Goal: Information Seeking & Learning: Check status

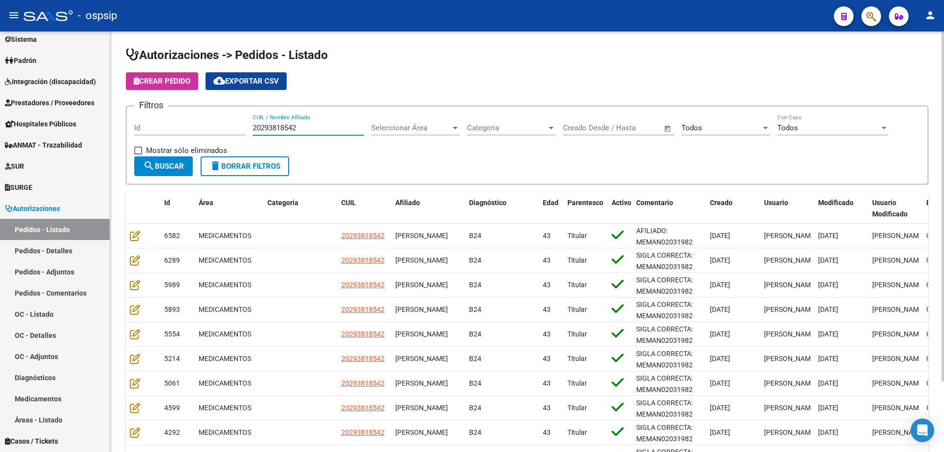
click at [271, 125] on input "20293818542" at bounding box center [308, 127] width 111 height 9
paste input "148860263"
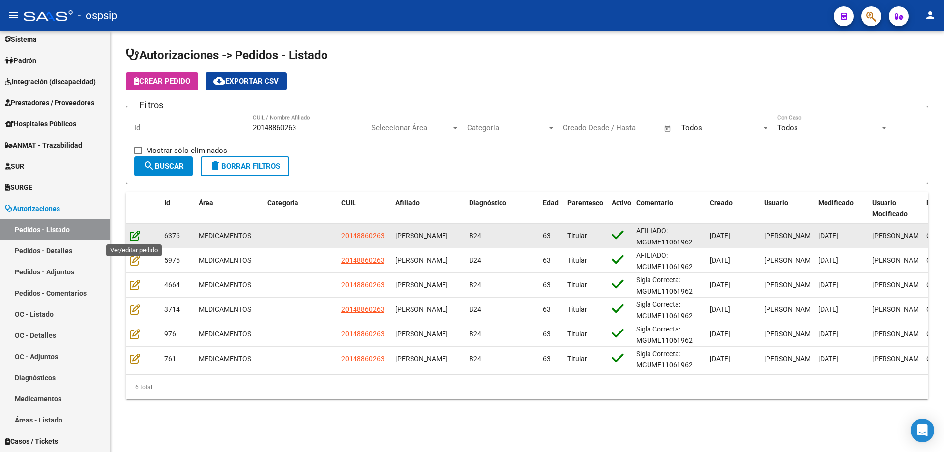
click at [131, 240] on icon at bounding box center [135, 235] width 10 height 11
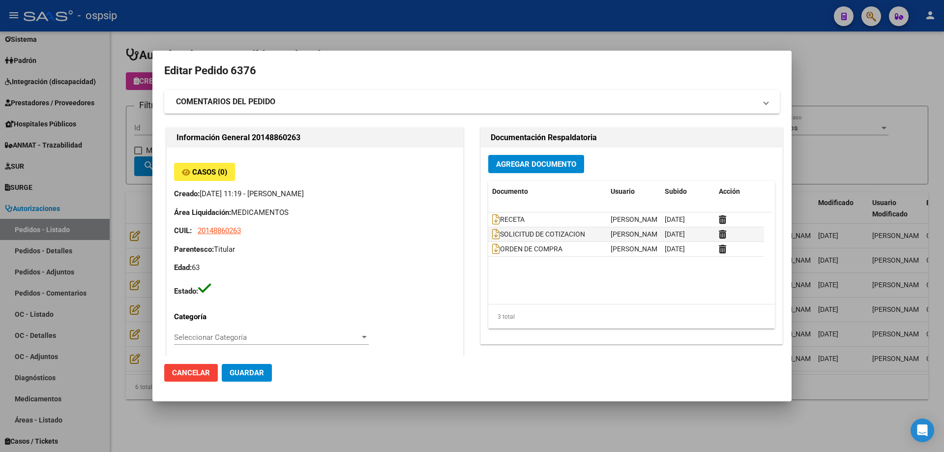
click at [135, 262] on div at bounding box center [472, 226] width 944 height 452
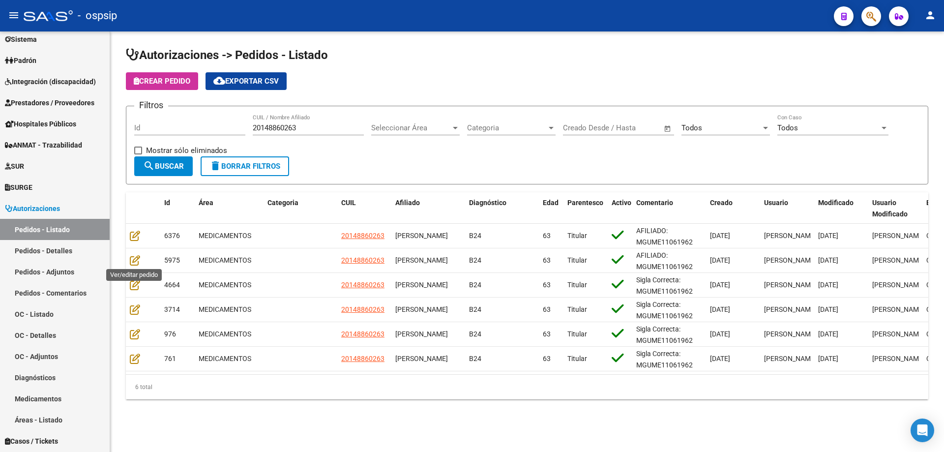
click at [135, 262] on icon at bounding box center [135, 260] width 10 height 11
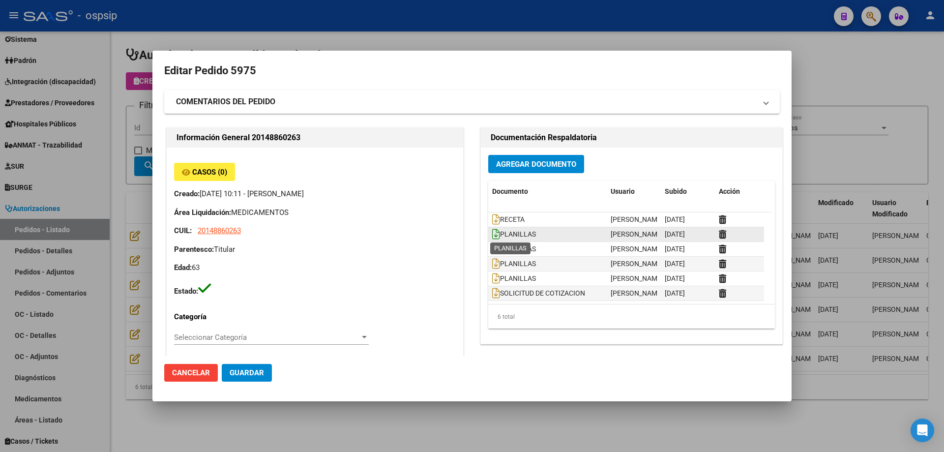
click at [492, 233] on icon at bounding box center [496, 234] width 8 height 11
click at [492, 247] on icon at bounding box center [496, 248] width 8 height 11
click at [493, 265] on icon at bounding box center [496, 263] width 8 height 11
click at [492, 281] on icon at bounding box center [496, 278] width 8 height 11
click at [115, 213] on div at bounding box center [472, 226] width 944 height 452
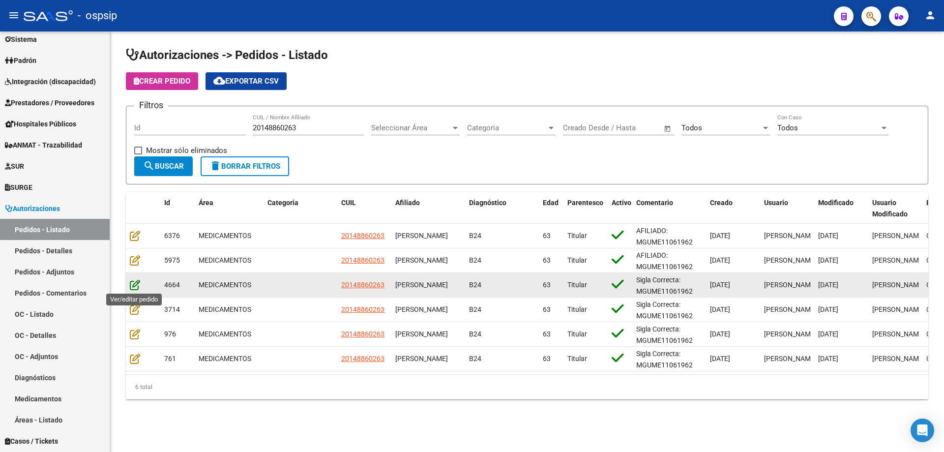
click at [135, 283] on icon at bounding box center [135, 284] width 10 height 11
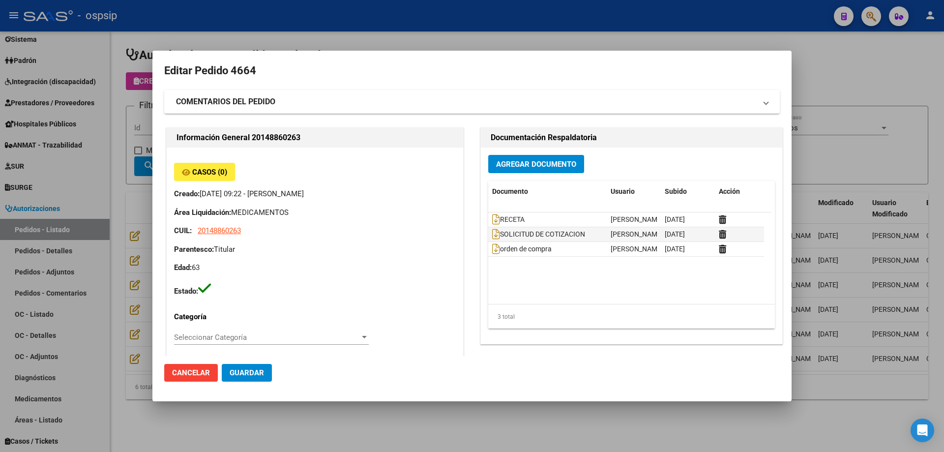
click at [122, 311] on div at bounding box center [472, 226] width 944 height 452
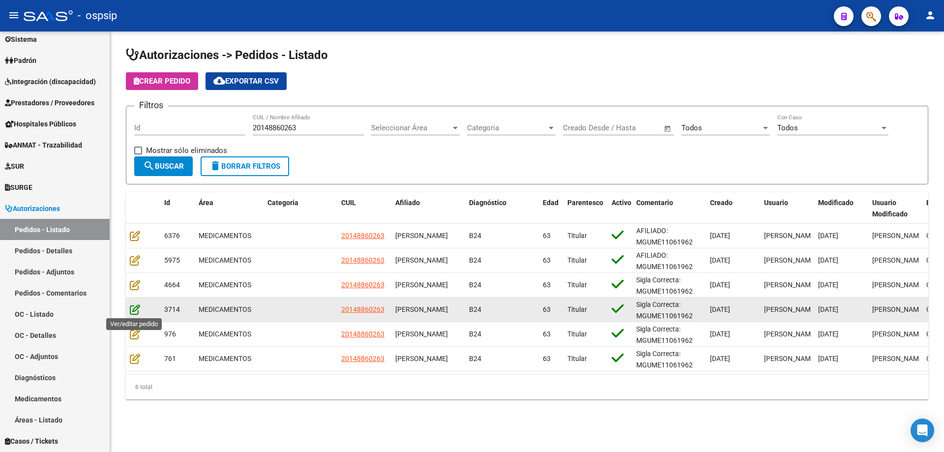
click at [134, 307] on icon at bounding box center [135, 309] width 10 height 11
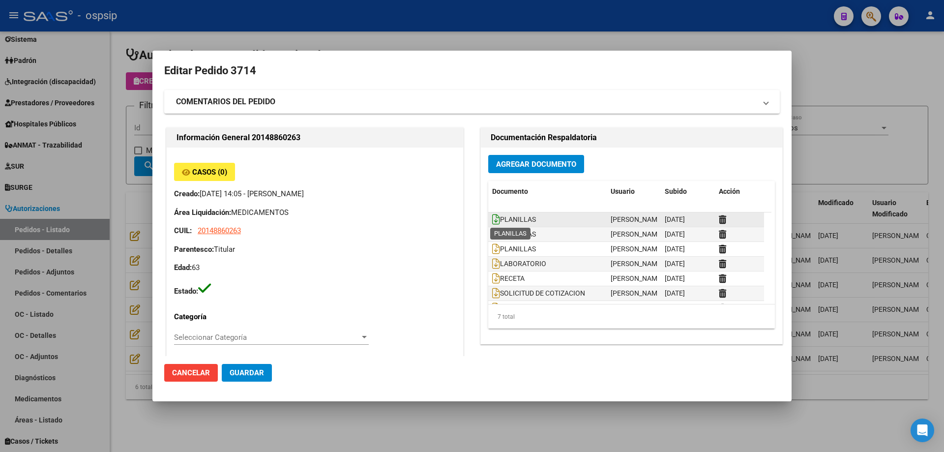
click at [492, 223] on icon at bounding box center [496, 219] width 8 height 11
click at [494, 234] on icon at bounding box center [496, 234] width 8 height 11
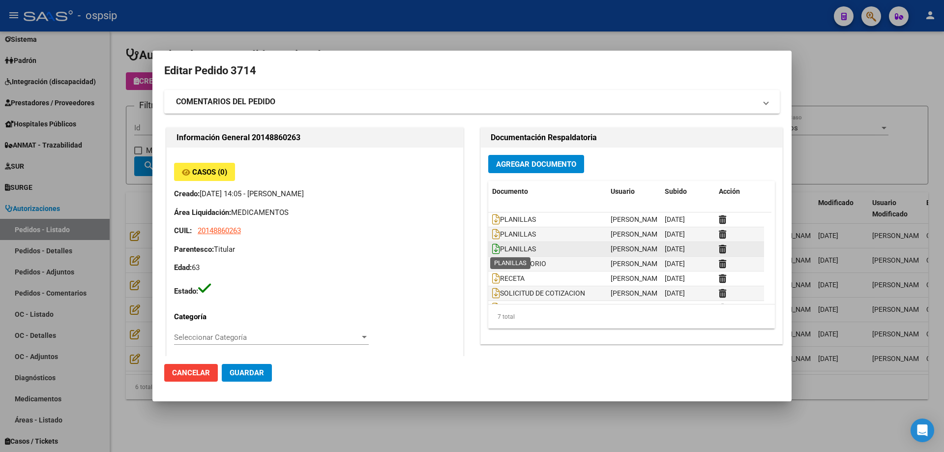
click at [492, 250] on icon at bounding box center [496, 248] width 8 height 11
click at [492, 263] on icon at bounding box center [496, 263] width 8 height 11
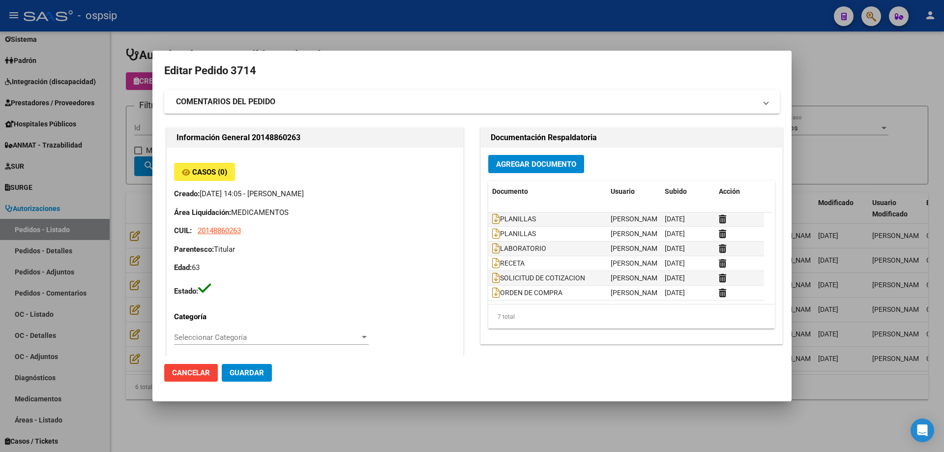
click at [117, 202] on div at bounding box center [472, 226] width 944 height 452
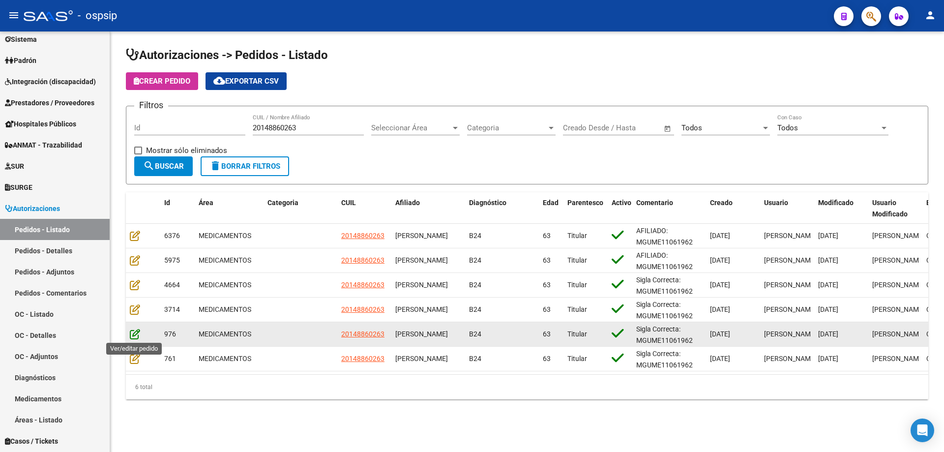
click at [135, 335] on icon at bounding box center [135, 333] width 10 height 11
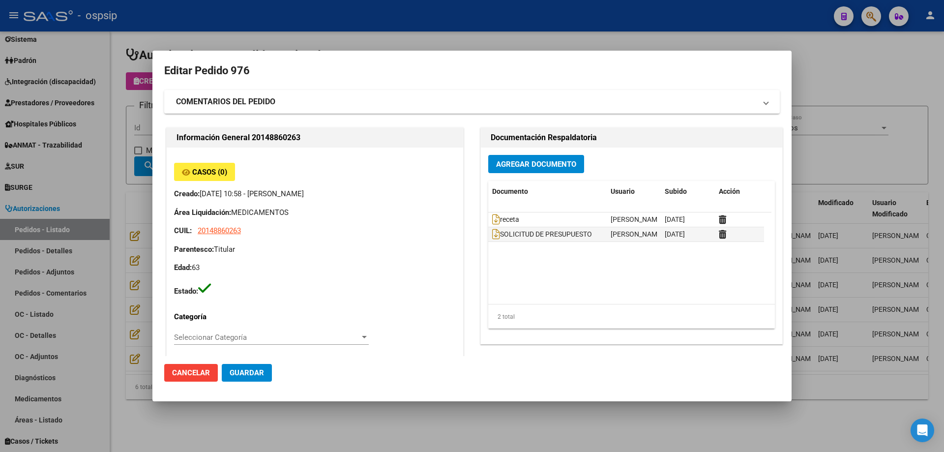
click at [139, 335] on div at bounding box center [472, 226] width 944 height 452
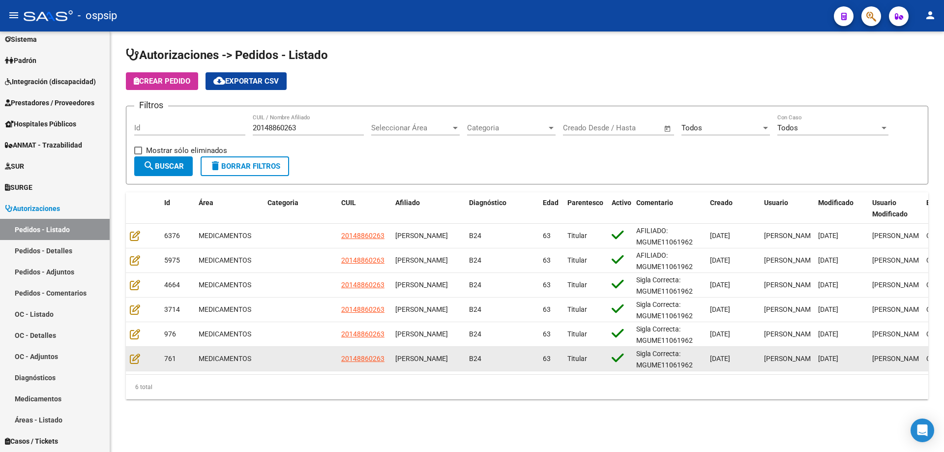
click at [128, 364] on datatable-body-cell at bounding box center [143, 359] width 34 height 24
click at [138, 355] on icon at bounding box center [135, 358] width 10 height 11
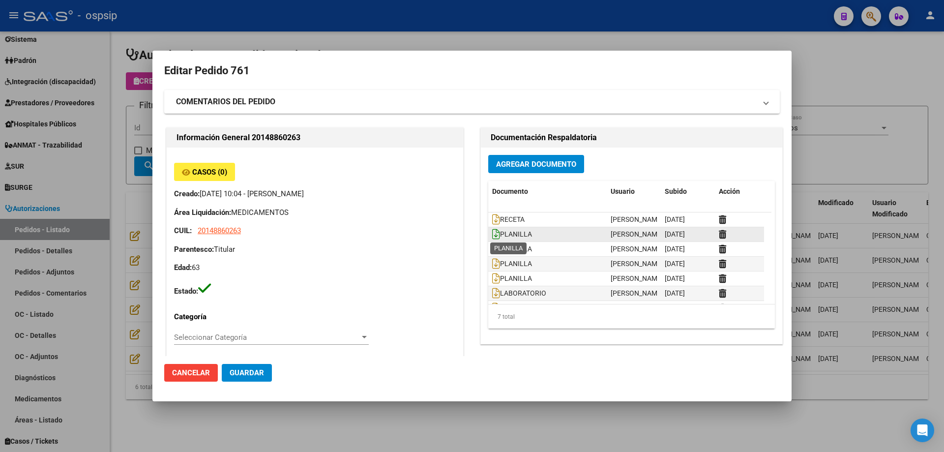
click at [492, 238] on icon at bounding box center [496, 234] width 8 height 11
click at [493, 248] on icon at bounding box center [496, 248] width 8 height 11
click at [492, 263] on icon at bounding box center [496, 263] width 8 height 11
click at [492, 279] on icon at bounding box center [496, 278] width 8 height 11
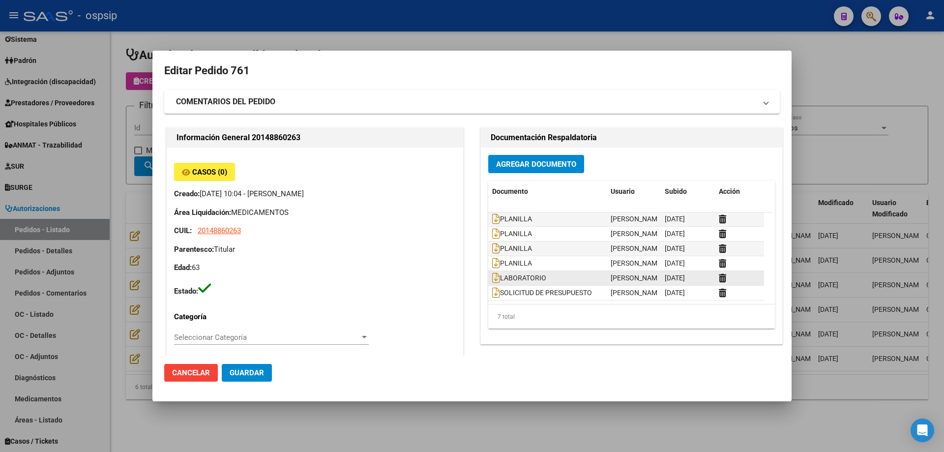
click at [496, 272] on div "LABORATORIO" at bounding box center [547, 277] width 111 height 11
click at [493, 276] on icon at bounding box center [496, 277] width 8 height 11
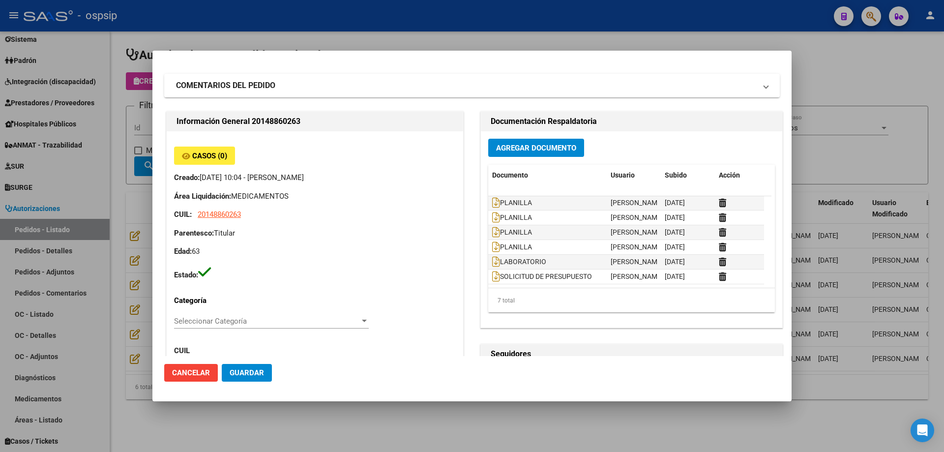
scroll to position [0, 0]
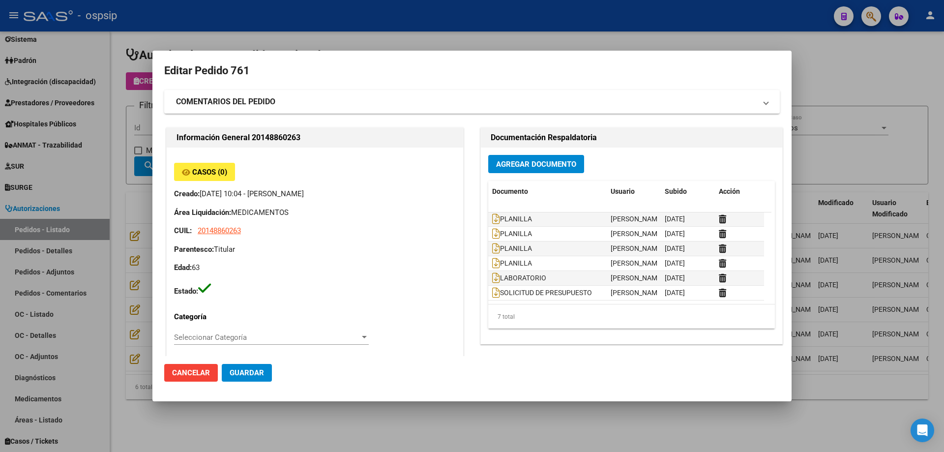
click at [121, 301] on div at bounding box center [472, 226] width 944 height 452
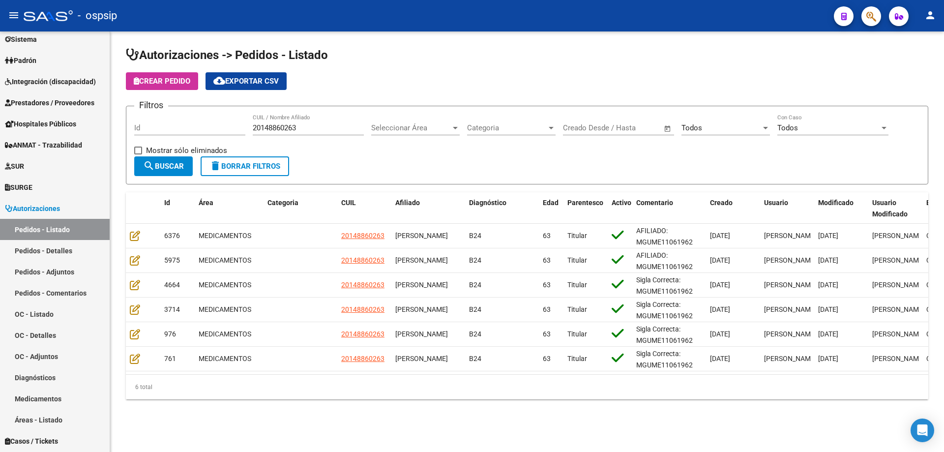
click at [294, 122] on div "20148860263 CUIL / Nombre Afiliado" at bounding box center [308, 124] width 111 height 21
click at [291, 124] on input "20148860263" at bounding box center [308, 127] width 111 height 9
paste input "8260597"
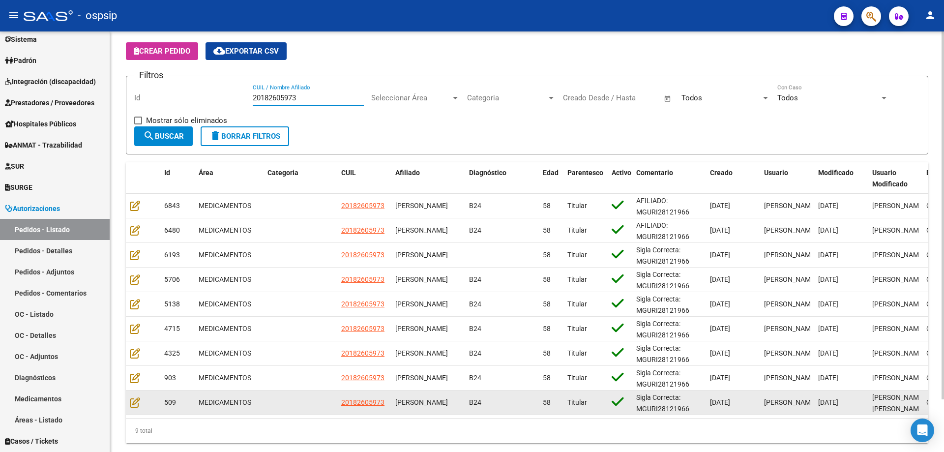
scroll to position [60, 0]
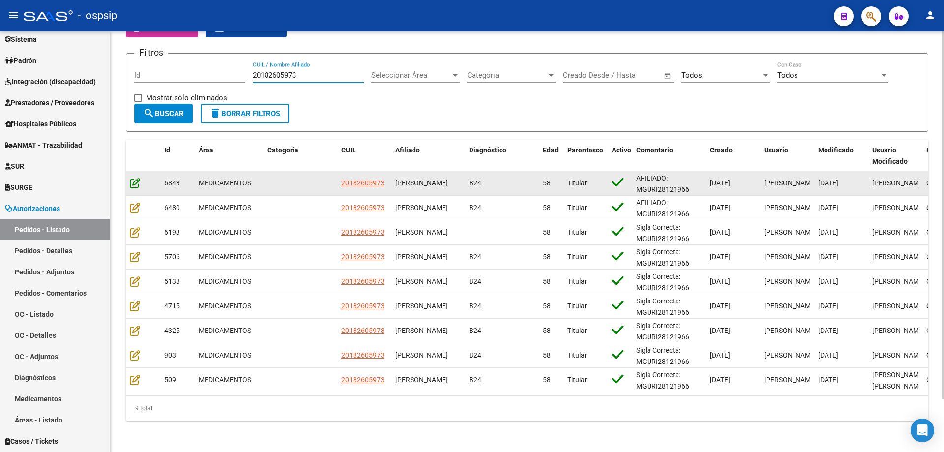
type input "20182605973"
click at [132, 178] on icon at bounding box center [135, 182] width 10 height 11
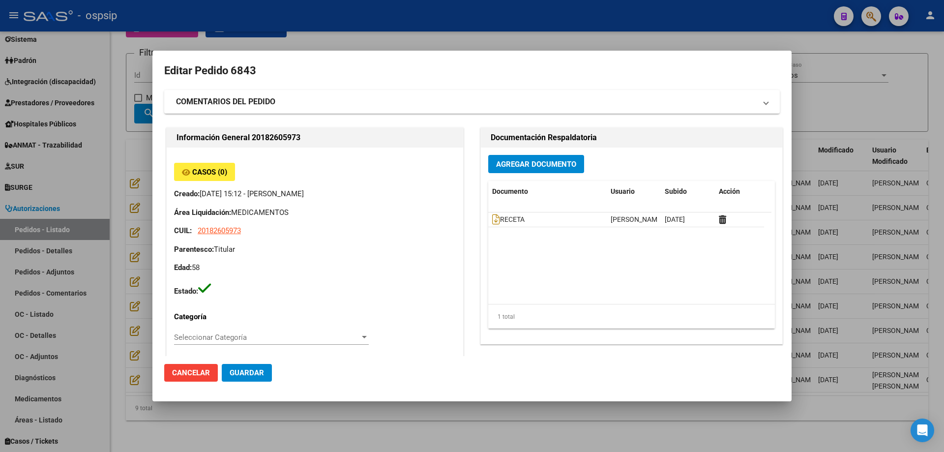
click at [133, 201] on div at bounding box center [472, 226] width 944 height 452
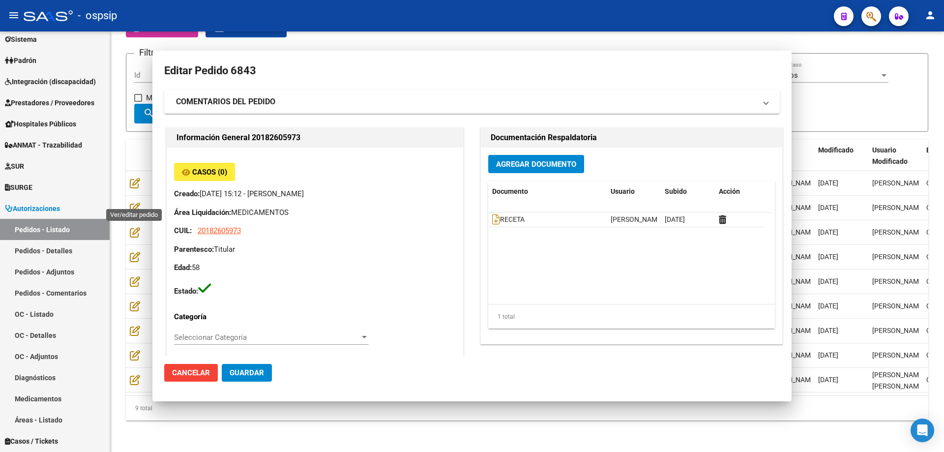
click at [133, 202] on icon at bounding box center [135, 207] width 10 height 11
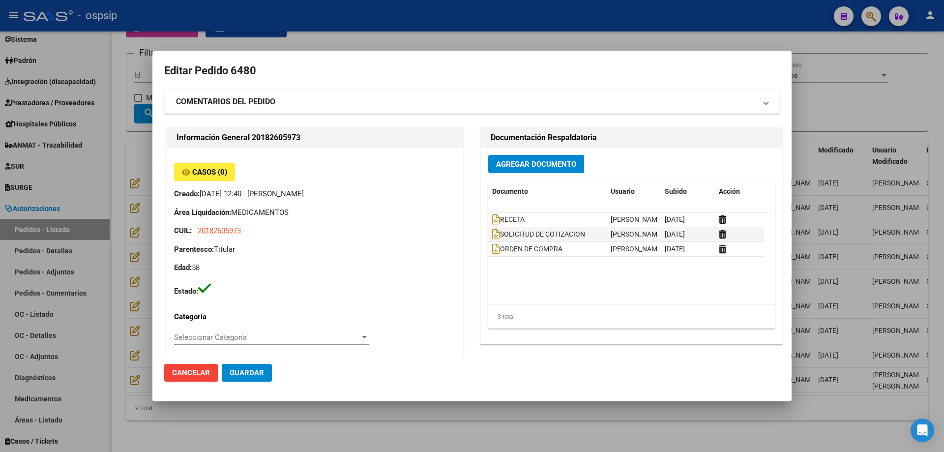
click at [130, 226] on div at bounding box center [472, 226] width 944 height 452
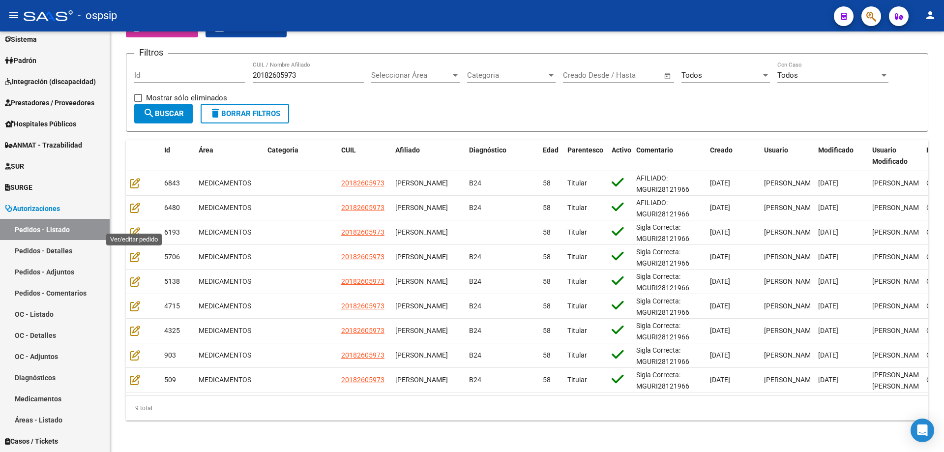
click at [130, 227] on icon at bounding box center [135, 232] width 10 height 11
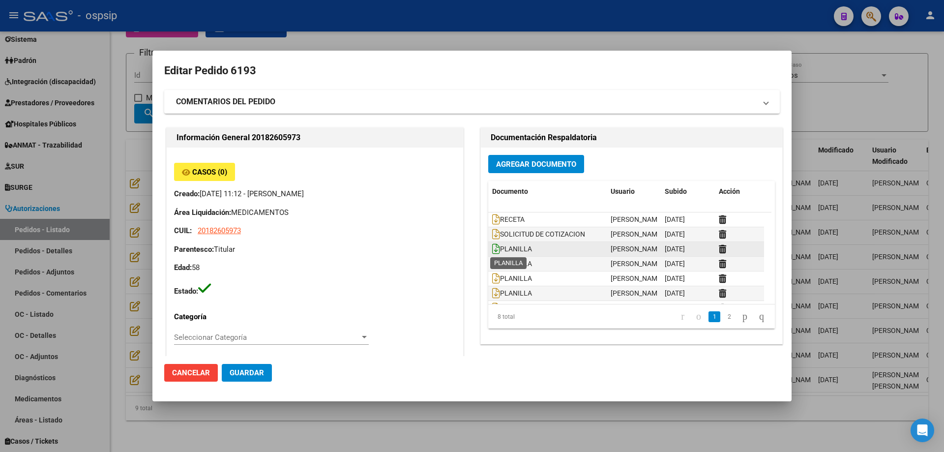
click at [493, 253] on icon at bounding box center [496, 248] width 8 height 11
click at [492, 261] on icon at bounding box center [496, 263] width 8 height 11
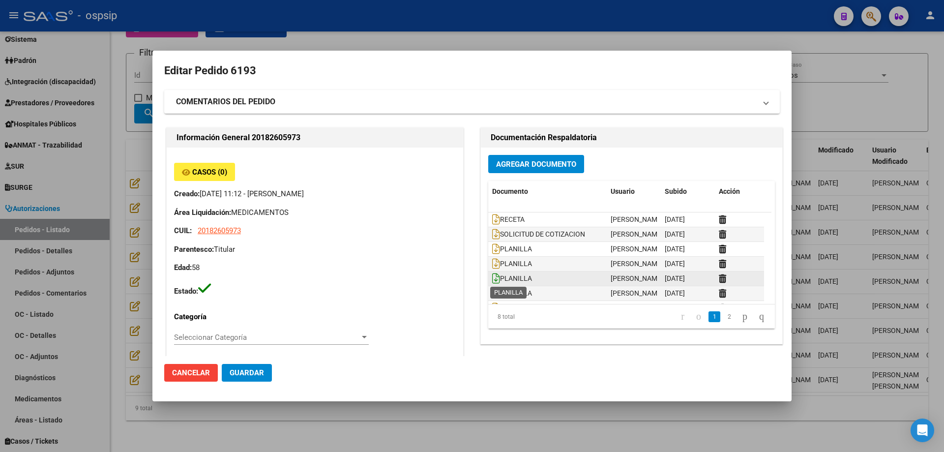
click at [492, 278] on icon at bounding box center [496, 278] width 8 height 11
click at [492, 292] on icon at bounding box center [496, 293] width 8 height 11
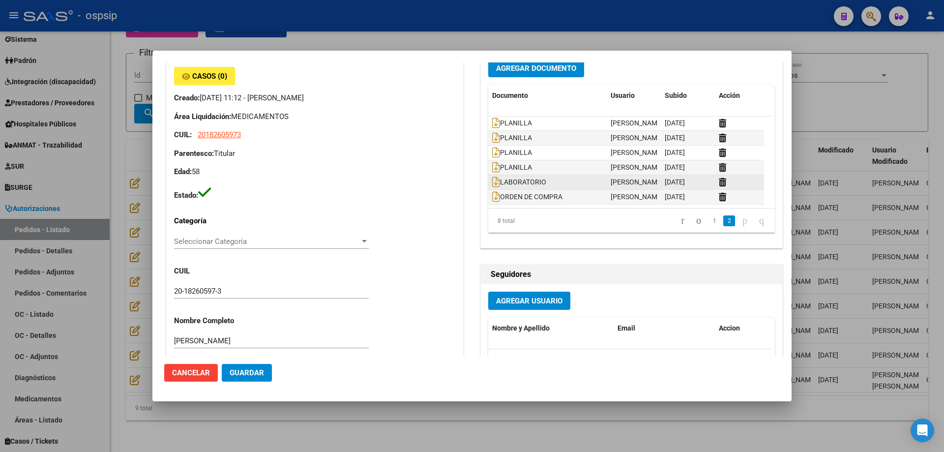
scroll to position [98, 0]
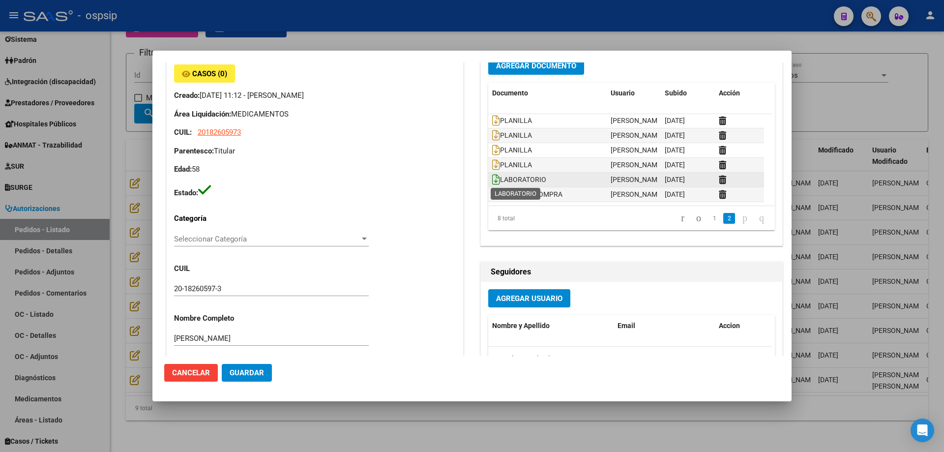
click at [492, 174] on icon at bounding box center [496, 179] width 8 height 11
click at [494, 179] on icon at bounding box center [496, 179] width 8 height 11
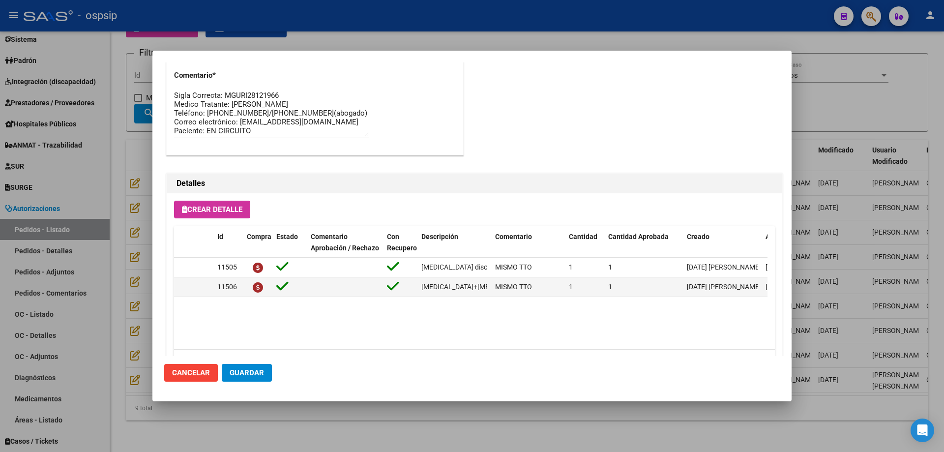
scroll to position [541, 0]
click at [121, 165] on div at bounding box center [472, 226] width 944 height 452
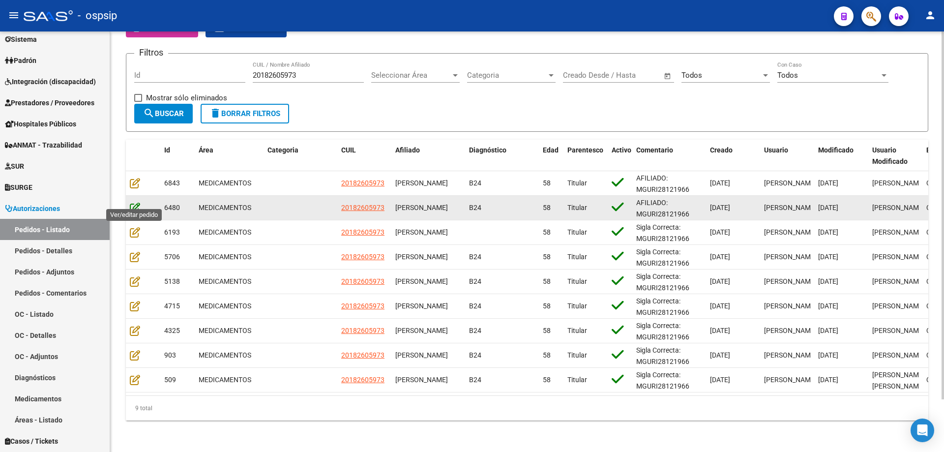
click at [131, 202] on icon at bounding box center [135, 207] width 10 height 11
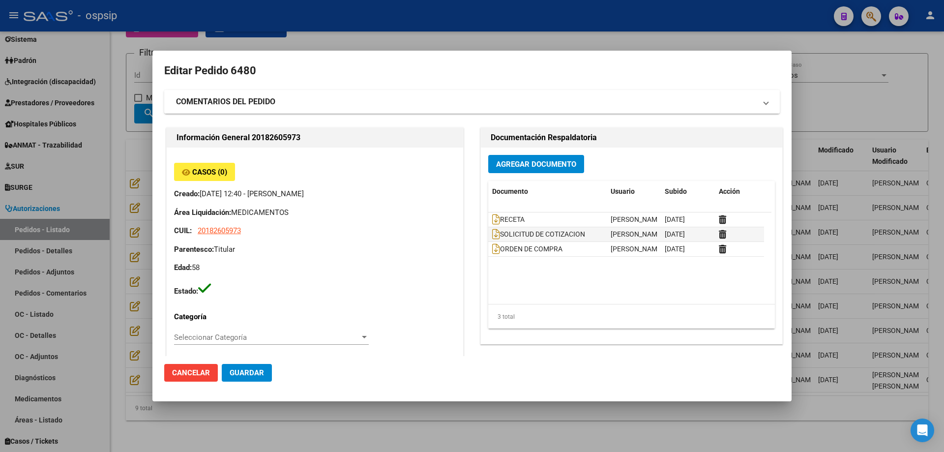
click at [411, 96] on mat-panel-title "COMENTARIOS DEL PEDIDO" at bounding box center [466, 102] width 580 height 12
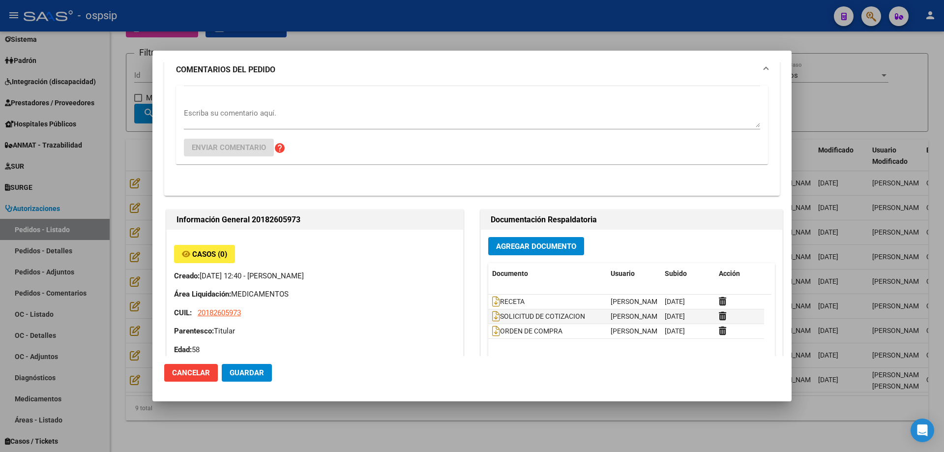
scroll to position [0, 0]
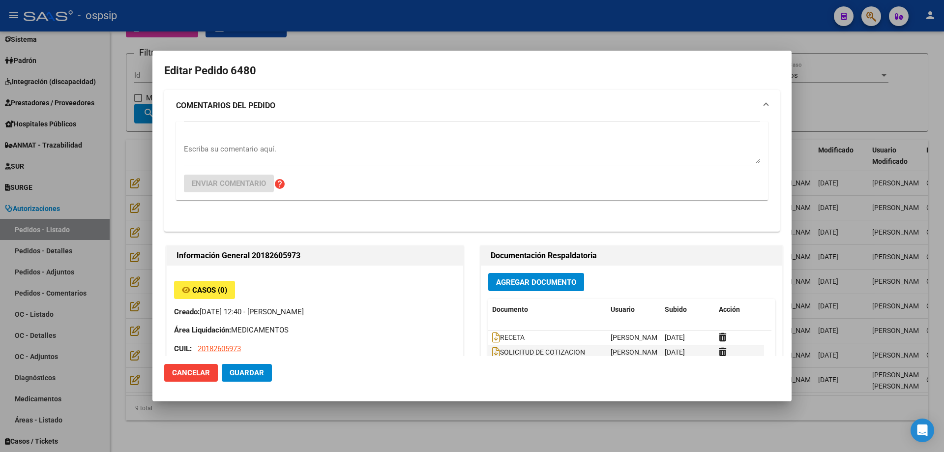
click at [107, 156] on div at bounding box center [472, 226] width 944 height 452
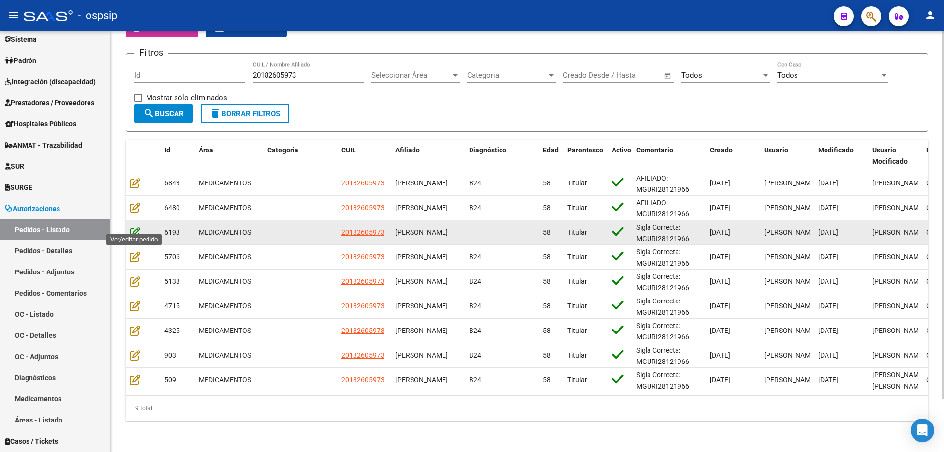
click at [136, 227] on icon at bounding box center [135, 232] width 10 height 11
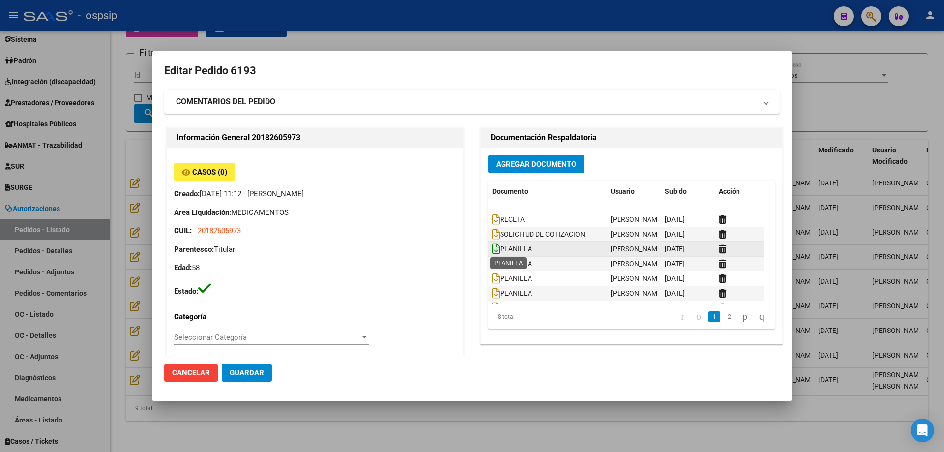
click at [492, 246] on icon at bounding box center [496, 248] width 8 height 11
click at [492, 262] on icon at bounding box center [496, 263] width 8 height 11
click at [494, 292] on icon at bounding box center [496, 293] width 8 height 11
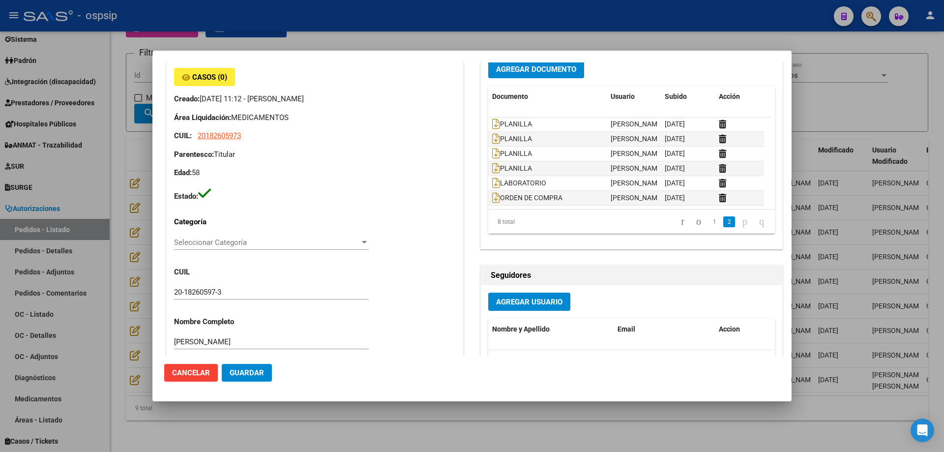
scroll to position [98, 0]
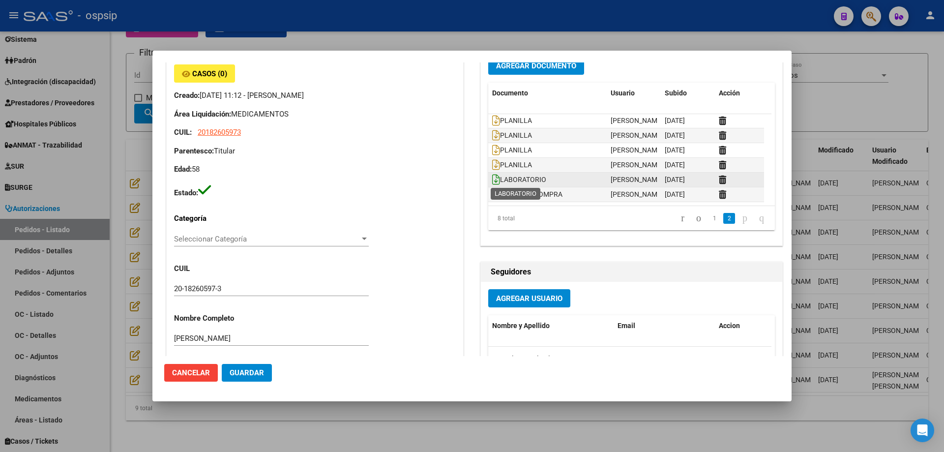
click at [492, 181] on icon at bounding box center [496, 179] width 8 height 11
click at [121, 134] on div at bounding box center [472, 226] width 944 height 452
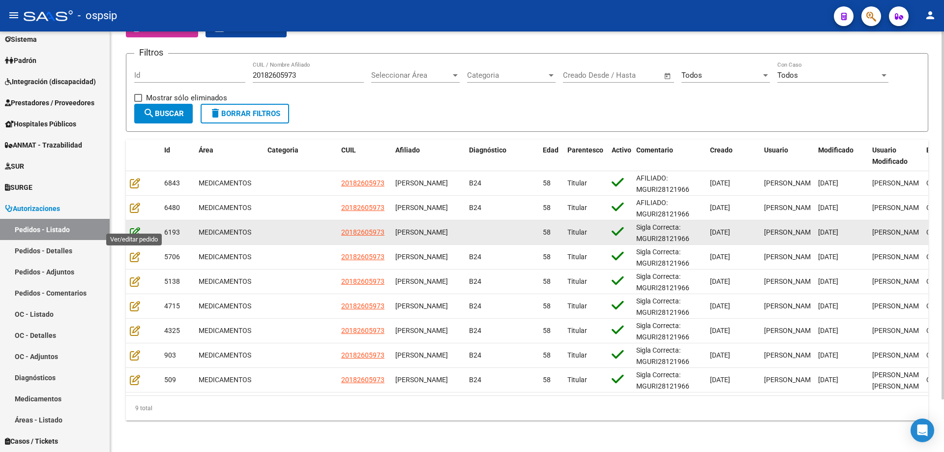
click at [137, 227] on icon at bounding box center [135, 232] width 10 height 11
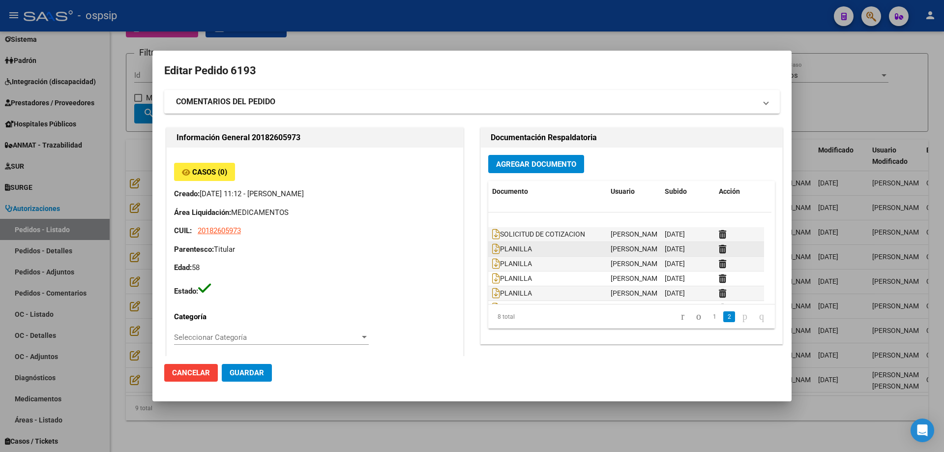
scroll to position [30, 0]
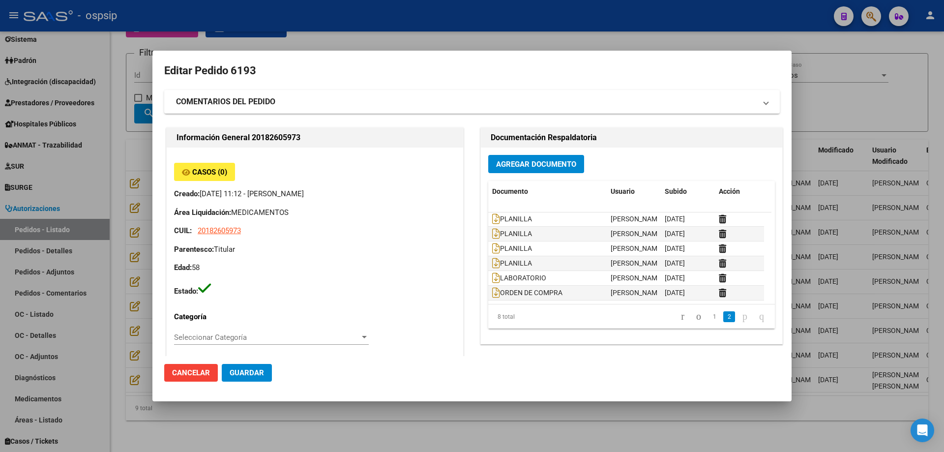
click at [113, 261] on div at bounding box center [472, 226] width 944 height 452
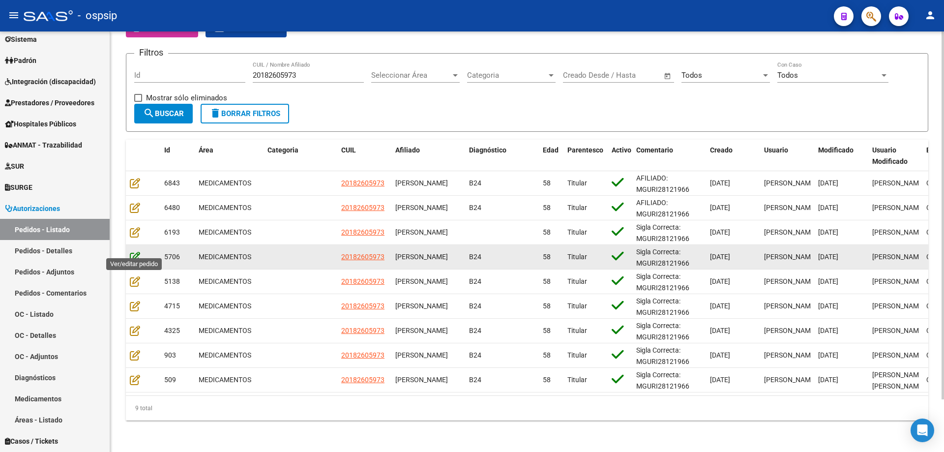
click at [131, 251] on icon at bounding box center [135, 256] width 10 height 11
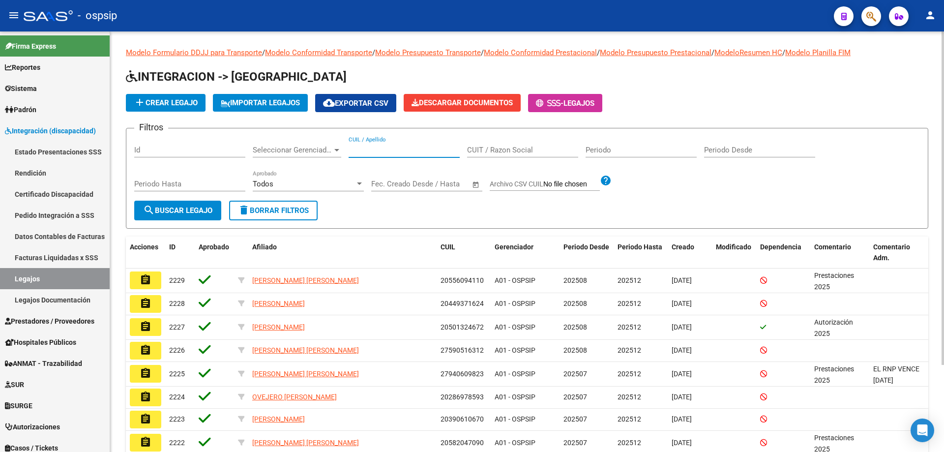
click at [401, 154] on input "CUIL / Apellido" at bounding box center [404, 149] width 111 height 9
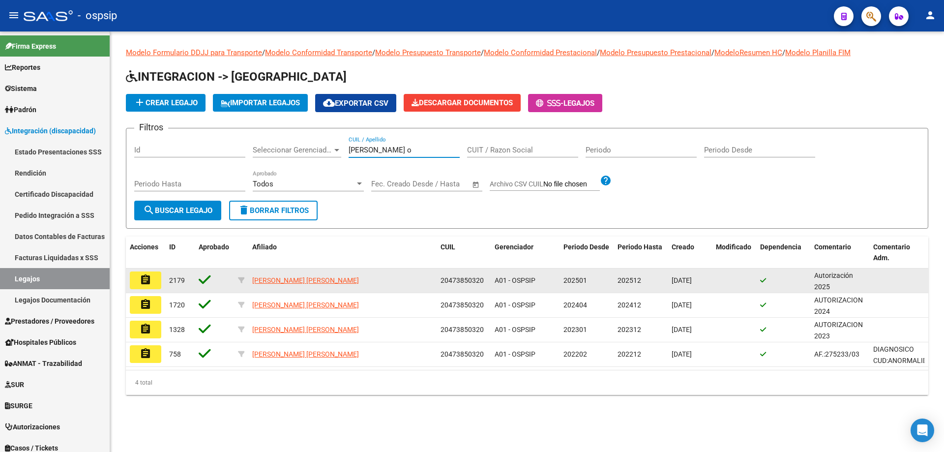
type input "figueroa o"
click at [153, 284] on button "assignment" at bounding box center [145, 280] width 31 height 18
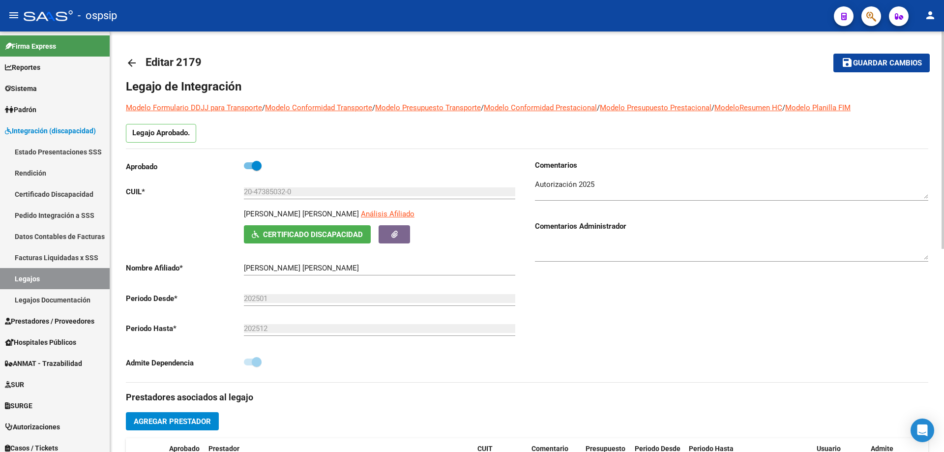
click at [279, 193] on input "20-47385032-0" at bounding box center [379, 191] width 271 height 9
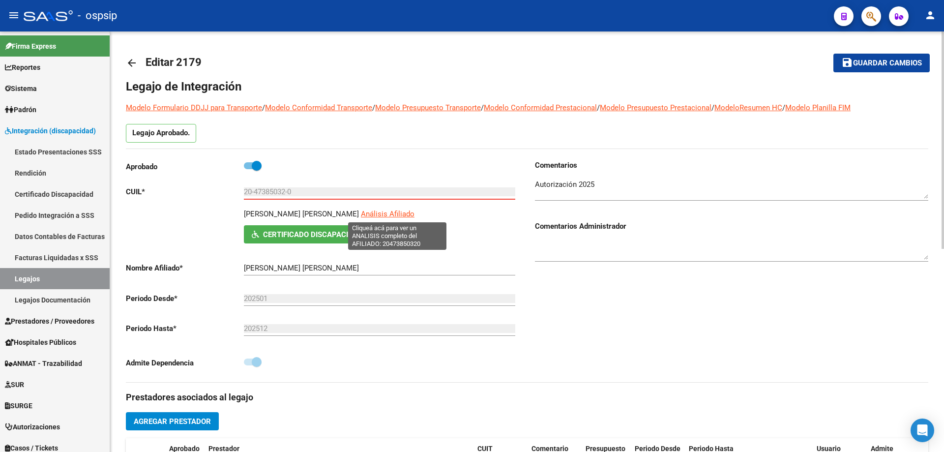
click at [392, 211] on span "Análisis Afiliado" at bounding box center [388, 213] width 54 height 9
type textarea "20473850320"
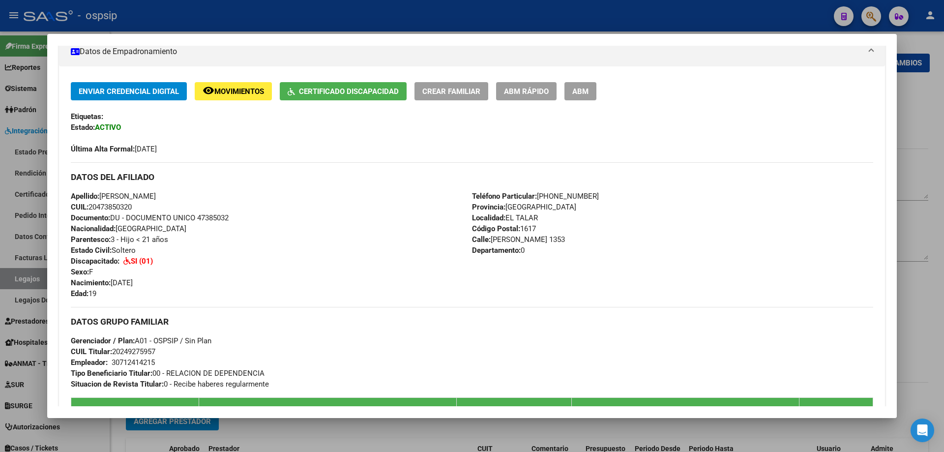
scroll to position [197, 0]
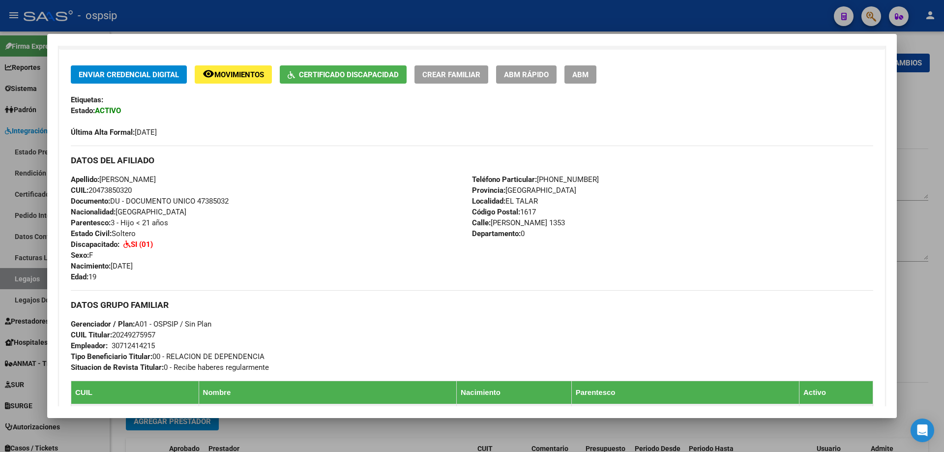
drag, startPoint x: 166, startPoint y: 334, endPoint x: 113, endPoint y: 332, distance: 53.6
click at [113, 332] on div "DATOS GRUPO FAMILIAR Gerenciador / Plan: A01 - OSPSIP / Sin Plan CUIL Titular: …" at bounding box center [472, 331] width 802 height 83
copy span "20249275957"
click at [37, 280] on div at bounding box center [472, 226] width 944 height 452
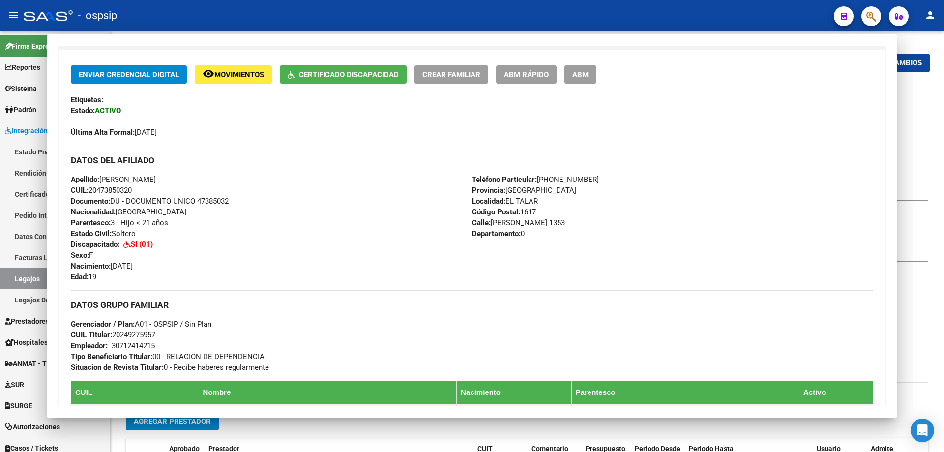
click at [37, 280] on link "Legajos" at bounding box center [55, 278] width 110 height 21
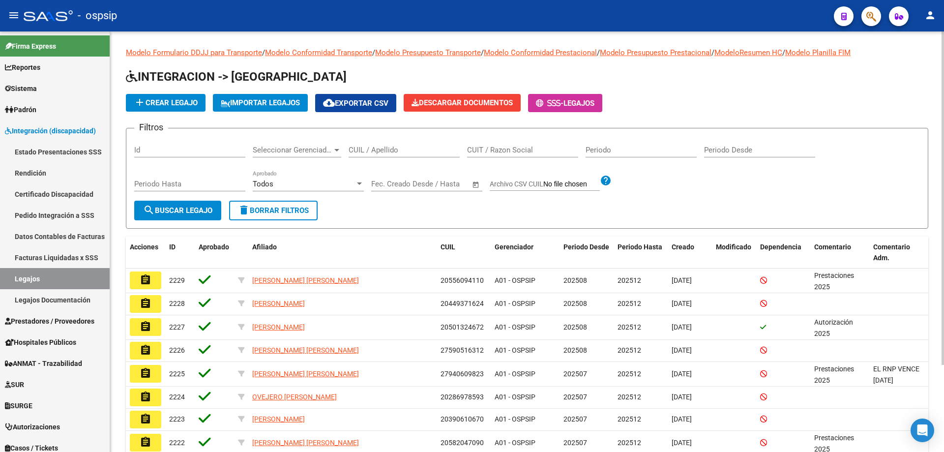
click at [426, 148] on input "CUIL / Apellido" at bounding box center [404, 149] width 111 height 9
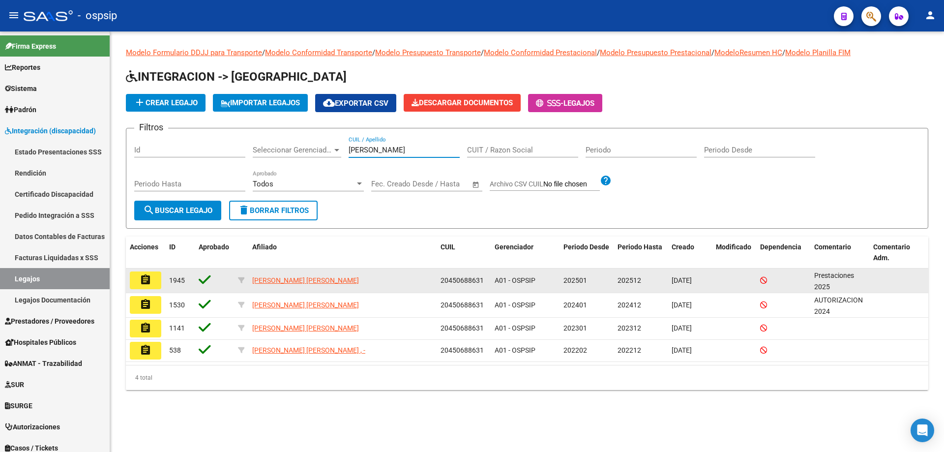
type input "garcia ga"
click at [157, 277] on button "assignment" at bounding box center [145, 280] width 31 height 18
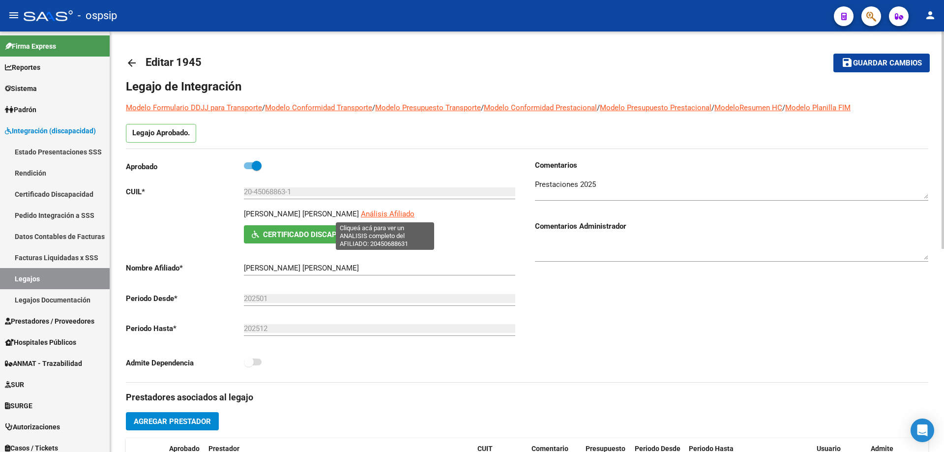
click at [375, 210] on span "Análisis Afiliado" at bounding box center [388, 213] width 54 height 9
type textarea "20450688631"
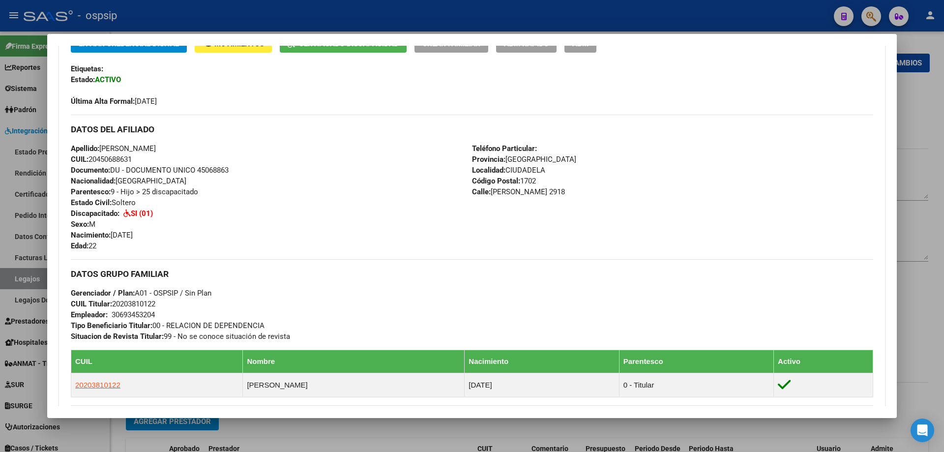
scroll to position [288, 0]
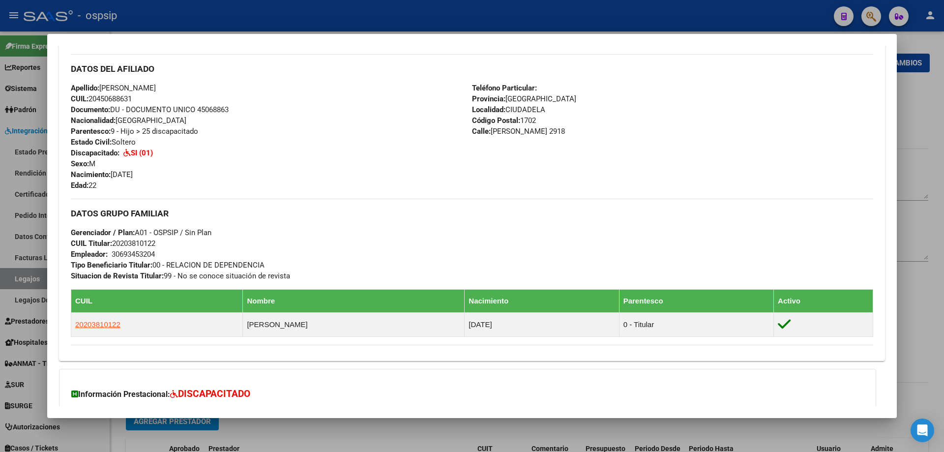
drag, startPoint x: 160, startPoint y: 242, endPoint x: 116, endPoint y: 241, distance: 44.2
click at [116, 241] on div "DATOS GRUPO FAMILIAR Gerenciador / Plan: A01 - OSPSIP / Sin Plan CUIL Titular: …" at bounding box center [472, 240] width 802 height 83
copy span "20203810122"
click at [17, 273] on div at bounding box center [472, 226] width 944 height 452
click at [17, 273] on link "Legajos" at bounding box center [55, 278] width 110 height 21
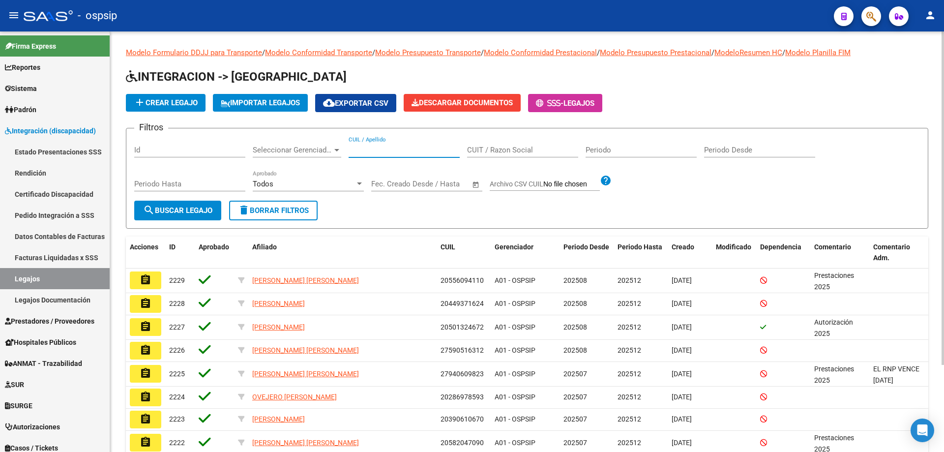
click at [388, 148] on input "CUIL / Apellido" at bounding box center [404, 149] width 111 height 9
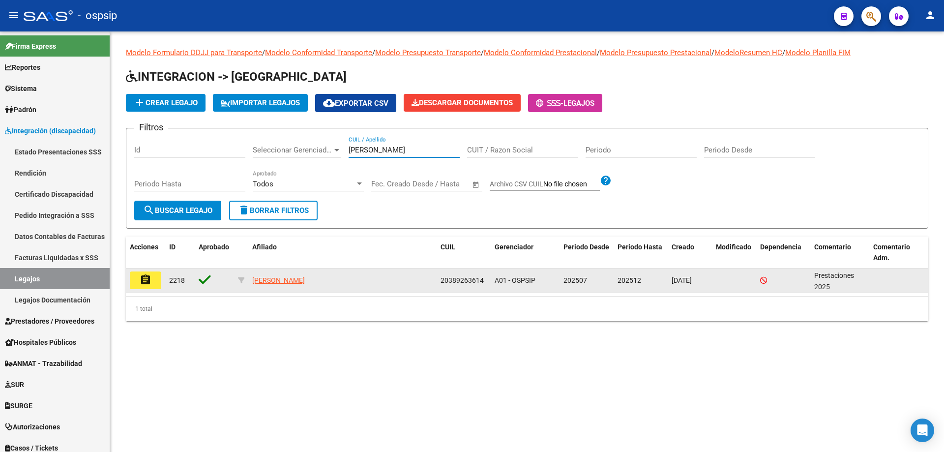
type input "gayoso"
click at [156, 278] on button "assignment" at bounding box center [145, 280] width 31 height 18
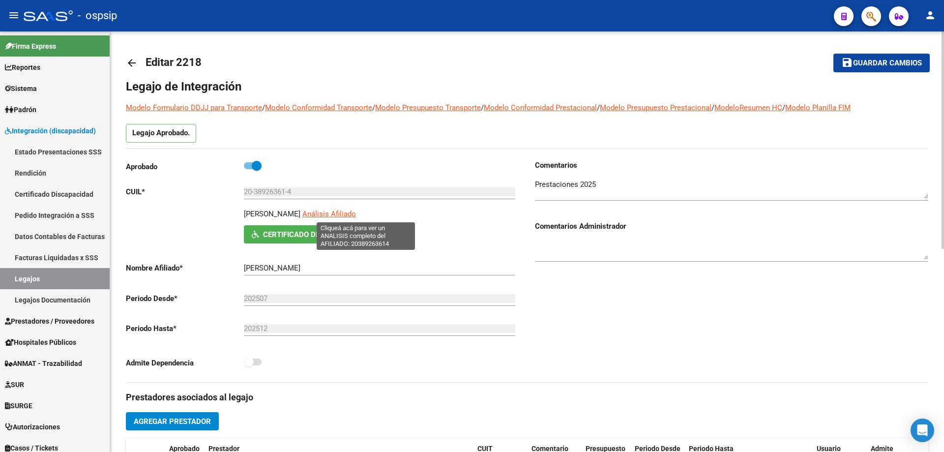
click at [356, 210] on span "Análisis Afiliado" at bounding box center [329, 213] width 54 height 9
type textarea "20389263614"
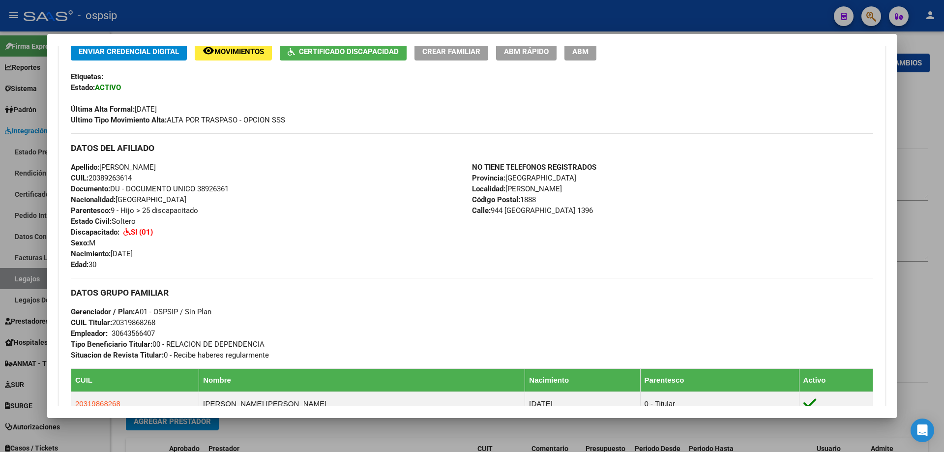
scroll to position [241, 0]
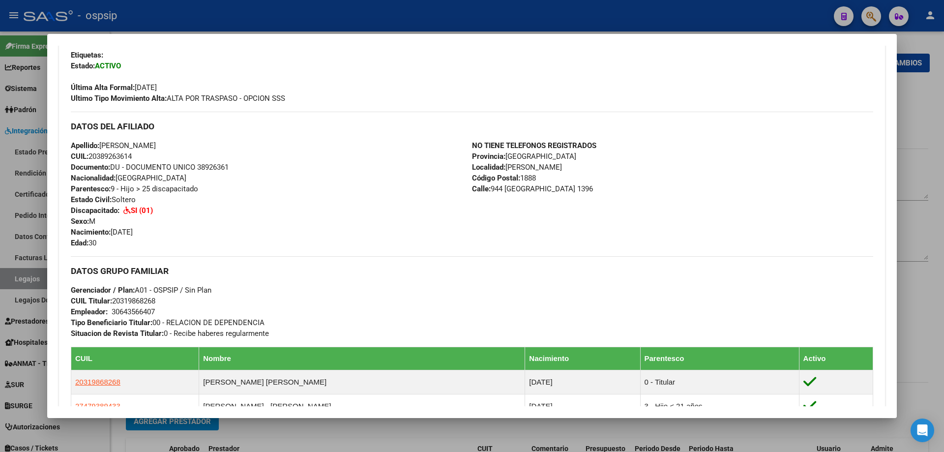
click at [23, 271] on div at bounding box center [472, 226] width 944 height 452
click at [23, 271] on link "Legajos" at bounding box center [55, 278] width 110 height 21
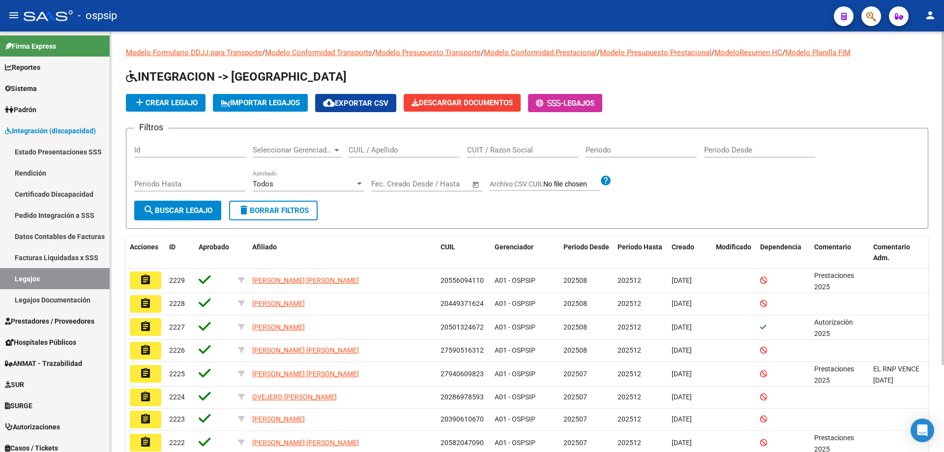
click at [374, 151] on input "CUIL / Apellido" at bounding box center [404, 149] width 111 height 9
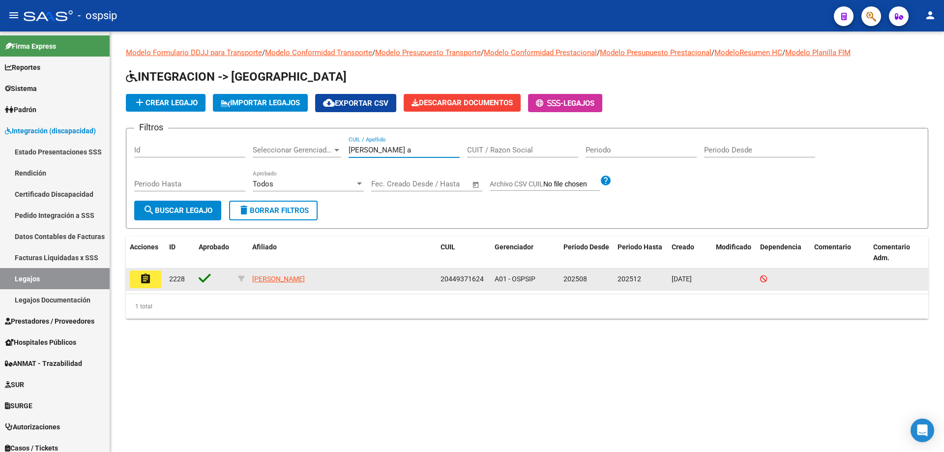
type input "gomez a"
click at [153, 288] on datatable-body-cell "assignment" at bounding box center [145, 279] width 39 height 22
click at [152, 287] on button "assignment" at bounding box center [145, 279] width 31 height 18
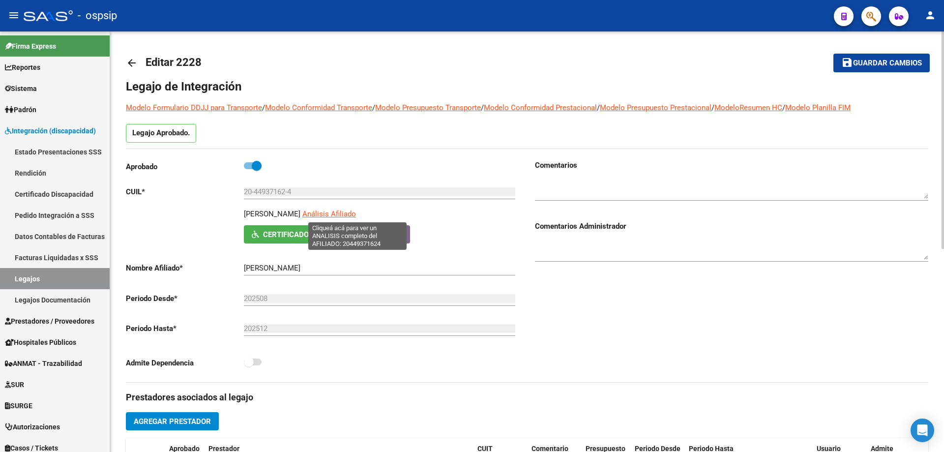
click at [356, 214] on span "Análisis Afiliado" at bounding box center [329, 213] width 54 height 9
type textarea "20449371624"
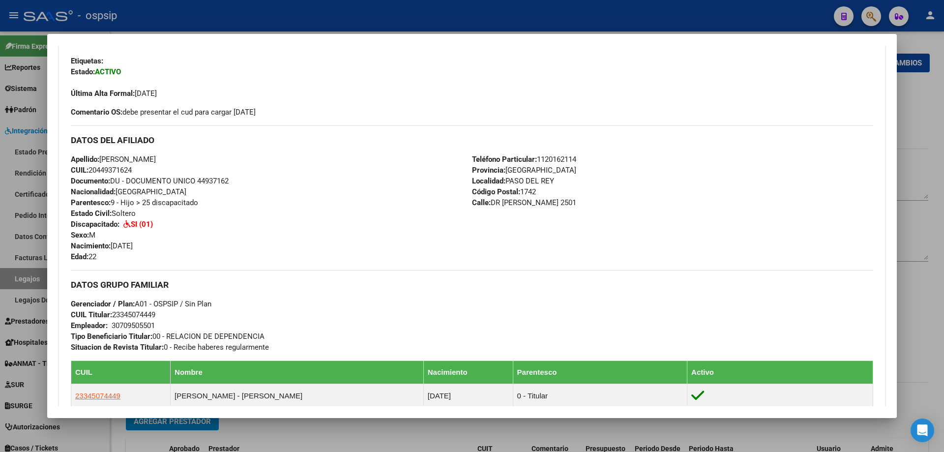
scroll to position [295, 0]
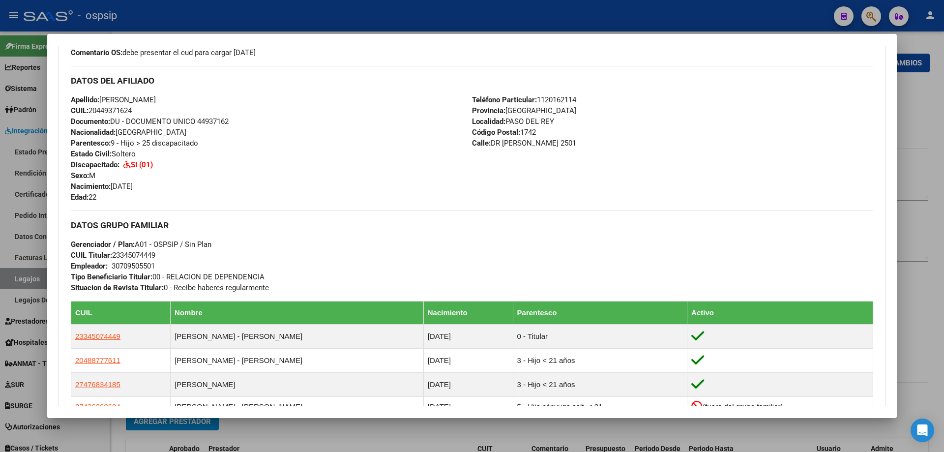
click at [26, 274] on div at bounding box center [472, 226] width 944 height 452
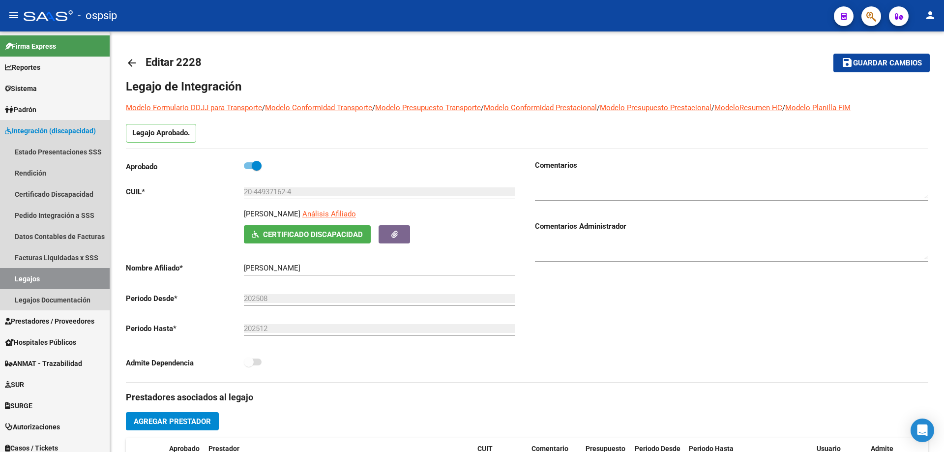
click at [26, 274] on link "Legajos" at bounding box center [55, 278] width 110 height 21
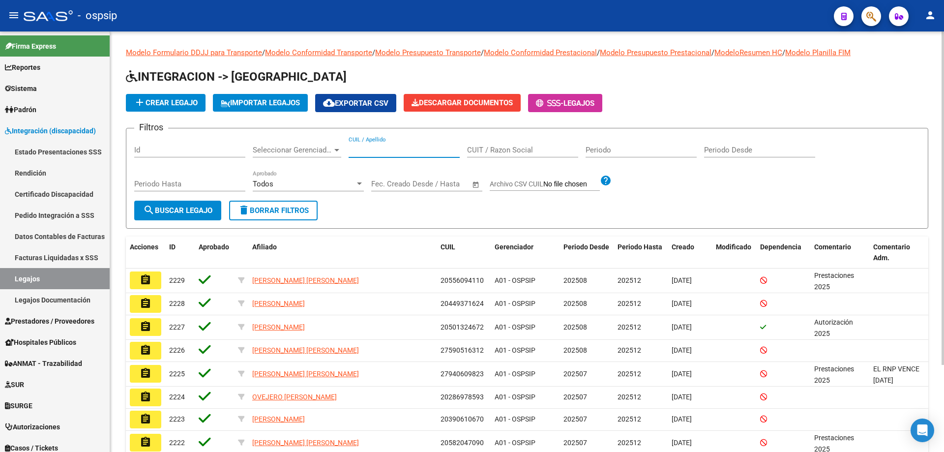
click at [426, 153] on input "CUIL / Apellido" at bounding box center [404, 149] width 111 height 9
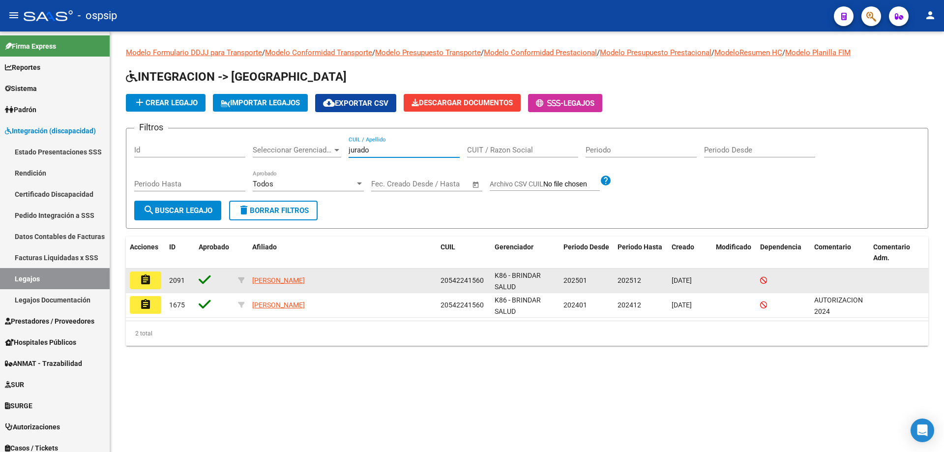
type input "jurado"
click at [158, 278] on button "assignment" at bounding box center [145, 280] width 31 height 18
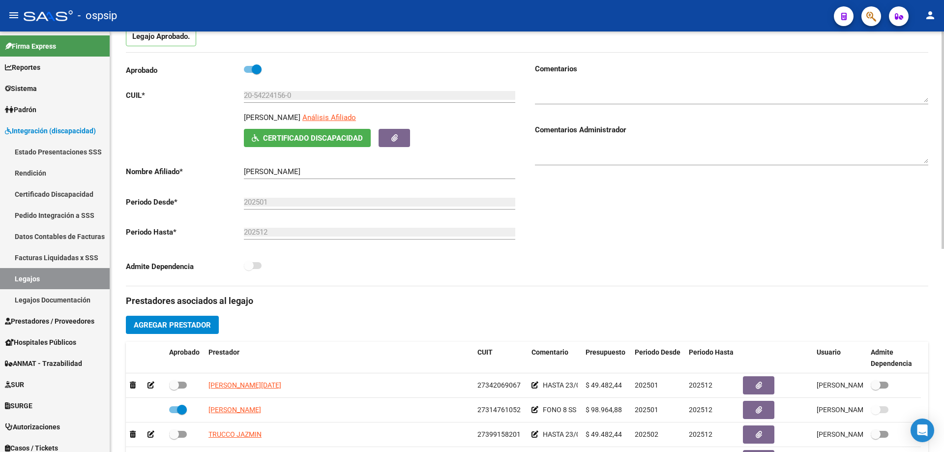
scroll to position [98, 0]
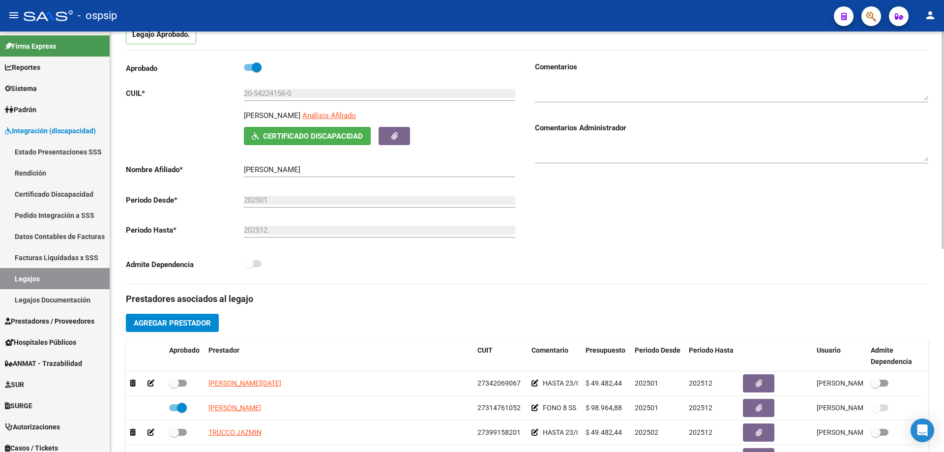
click at [352, 108] on div "20-54224156-0 Ingresar CUIL" at bounding box center [379, 95] width 271 height 30
click at [354, 115] on span "Análisis Afiliado" at bounding box center [329, 115] width 54 height 9
type textarea "20542241560"
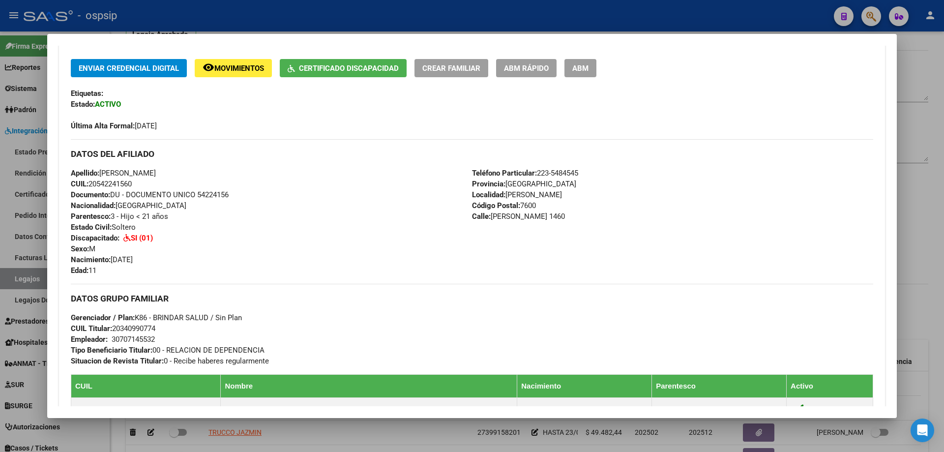
scroll to position [246, 0]
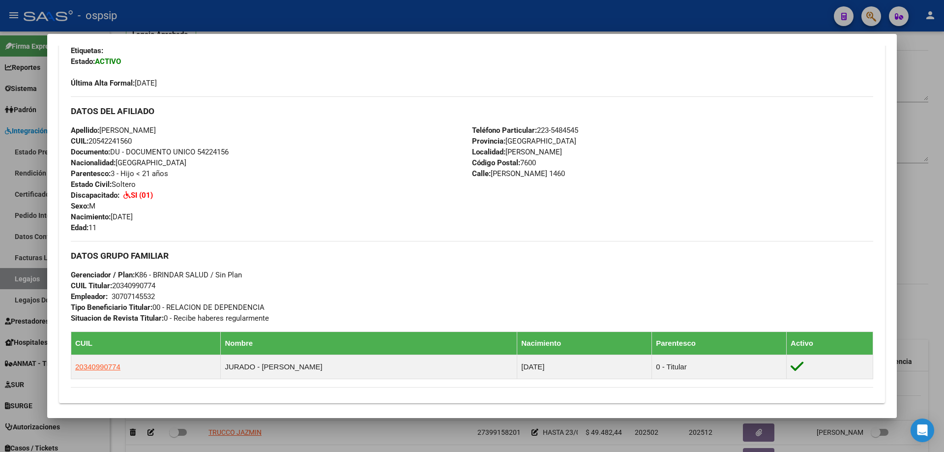
drag, startPoint x: 160, startPoint y: 286, endPoint x: 115, endPoint y: 287, distance: 45.2
click at [115, 287] on div "DATOS GRUPO FAMILIAR Gerenciador / Plan: K86 - BRINDAR SALUD / Sin Plan CUIL Ti…" at bounding box center [472, 282] width 802 height 83
copy span "20340990774"
click at [22, 277] on div at bounding box center [472, 226] width 944 height 452
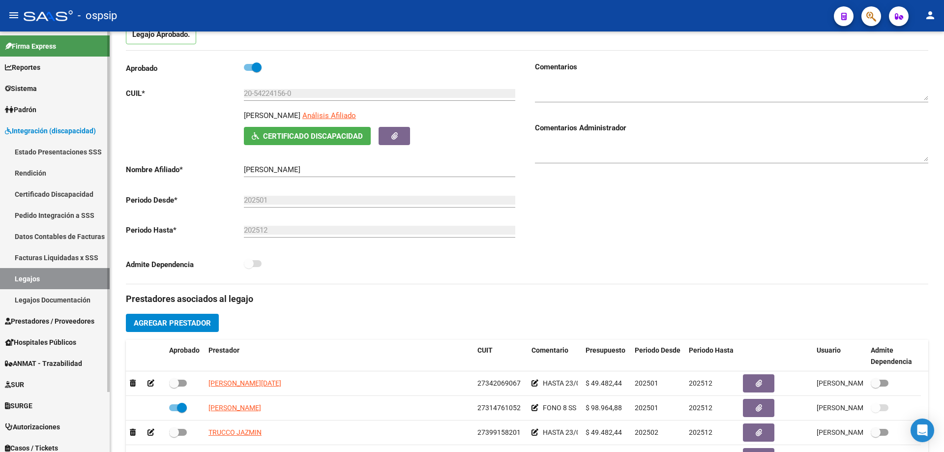
click at [30, 275] on link "Legajos" at bounding box center [55, 278] width 110 height 21
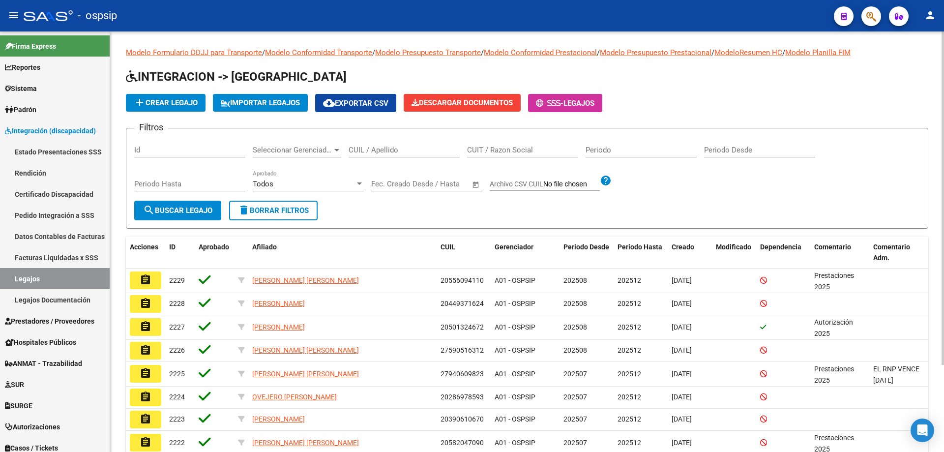
click at [518, 152] on input "CUIT / Razon Social" at bounding box center [522, 149] width 111 height 9
type input "ovejero"
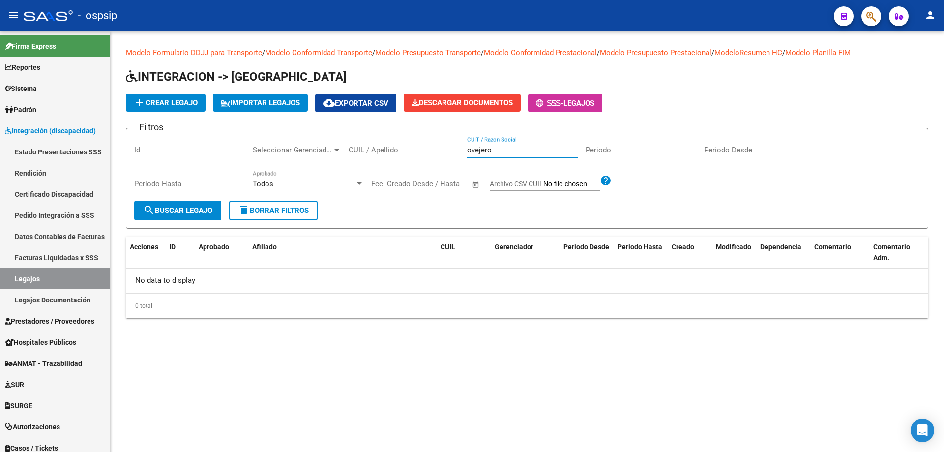
click at [518, 152] on input "ovejero" at bounding box center [522, 149] width 111 height 9
drag, startPoint x: 518, startPoint y: 152, endPoint x: 461, endPoint y: 149, distance: 57.1
click at [461, 149] on div "Filtros Id Seleccionar Gerenciador Seleccionar Gerenciador CUIL / Apellido ovej…" at bounding box center [526, 168] width 785 height 64
click at [381, 150] on input "CUIL / Apellido" at bounding box center [404, 149] width 111 height 9
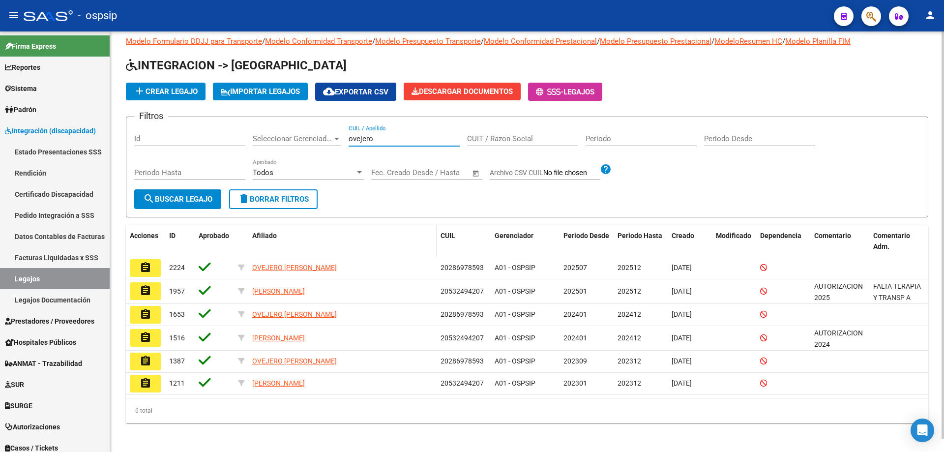
scroll to position [14, 0]
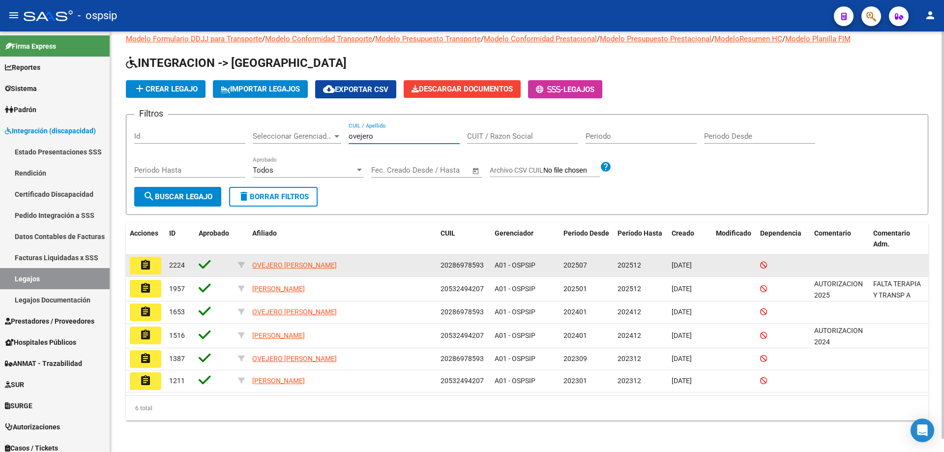
type input "ovejero"
click at [149, 266] on mat-icon "assignment" at bounding box center [146, 265] width 12 height 12
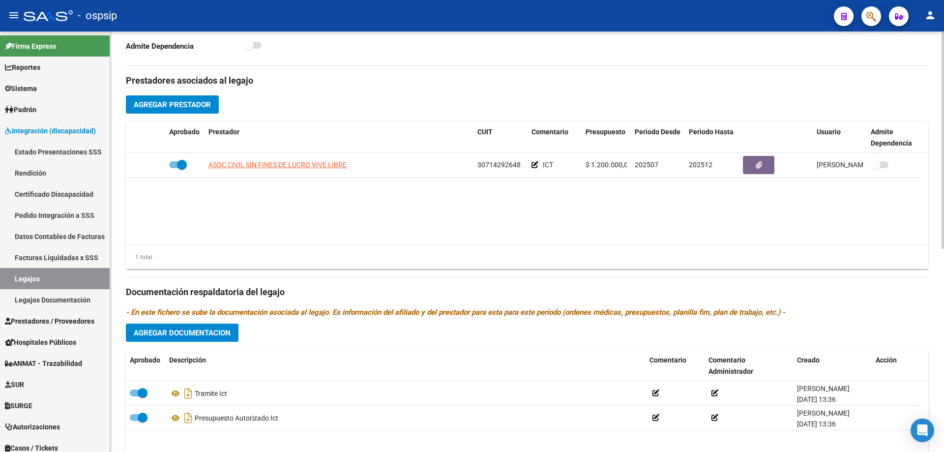
scroll to position [344, 0]
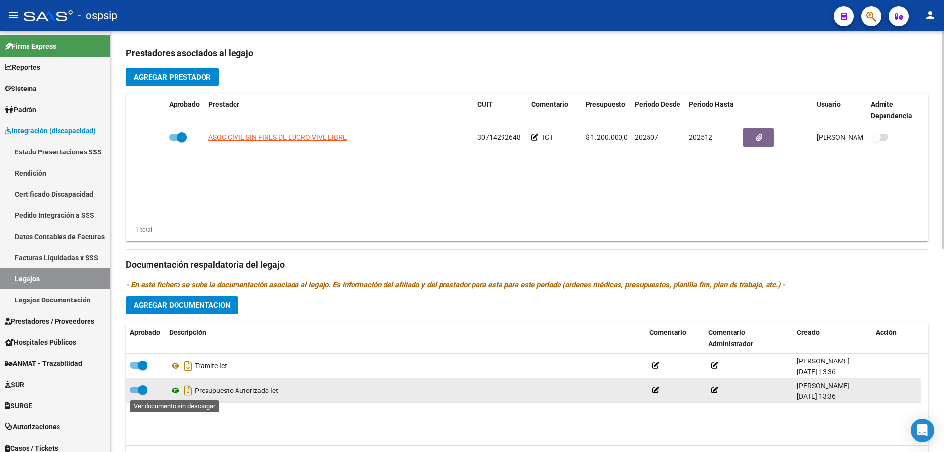
click at [174, 392] on icon at bounding box center [175, 390] width 13 height 12
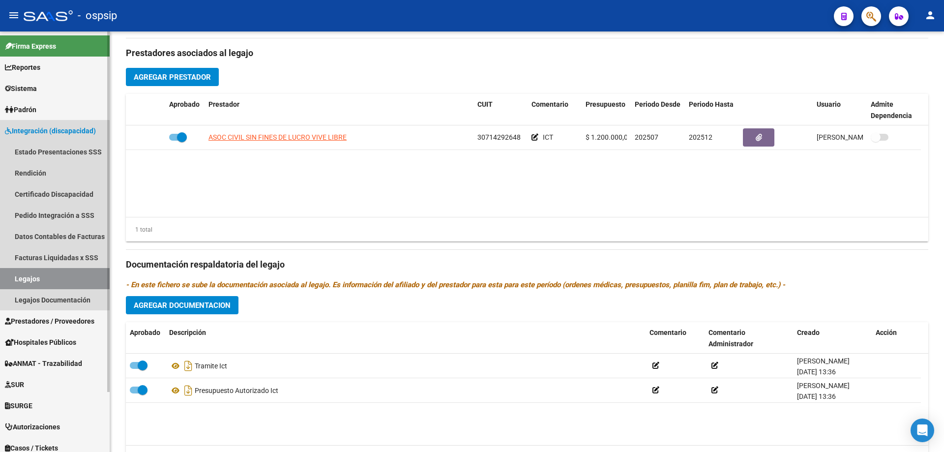
click at [47, 280] on link "Legajos" at bounding box center [55, 278] width 110 height 21
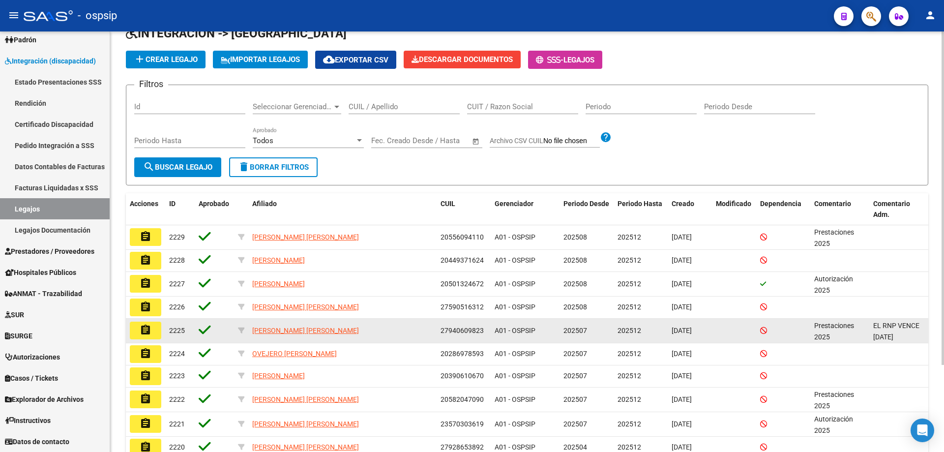
scroll to position [110, 0]
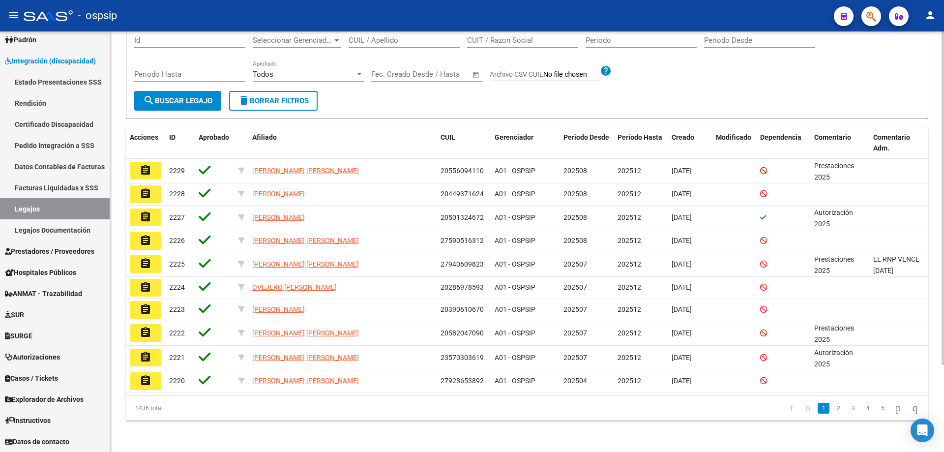
click at [866, 67] on div "Filtros Id Seleccionar Gerenciador Seleccionar Gerenciador CUIL / Apellido CUIT…" at bounding box center [526, 59] width 785 height 64
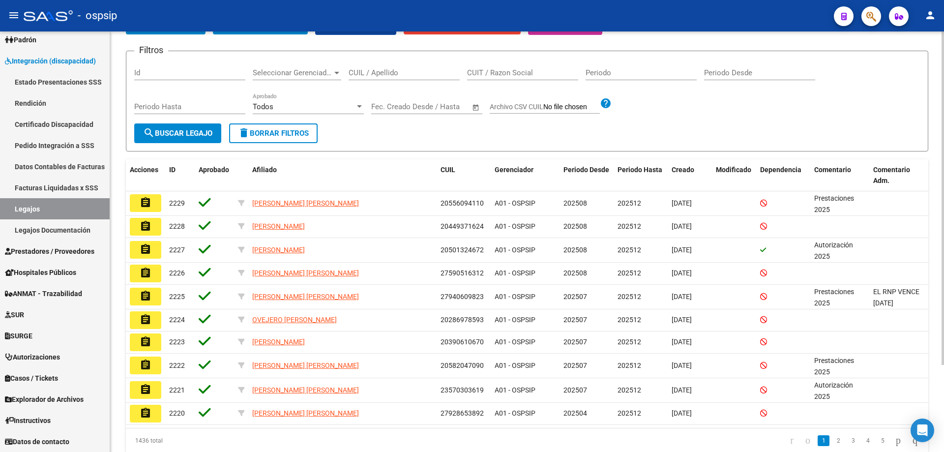
scroll to position [0, 0]
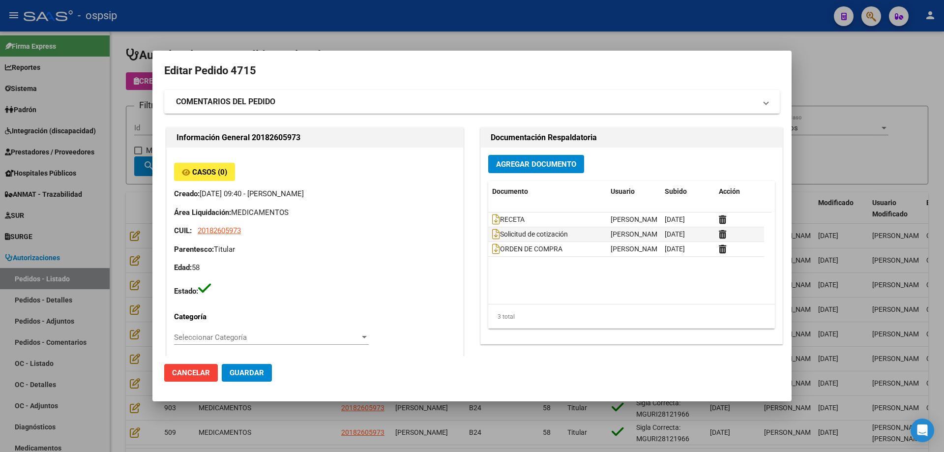
scroll to position [60, 0]
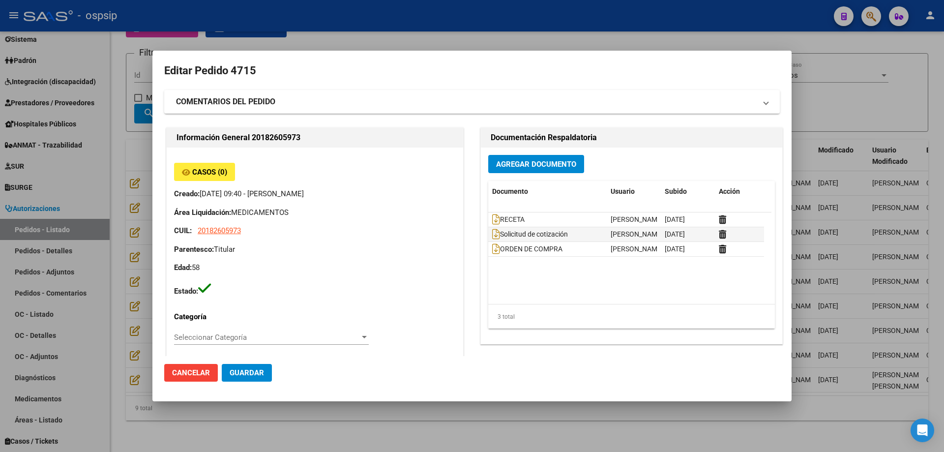
click at [116, 300] on div at bounding box center [472, 226] width 944 height 452
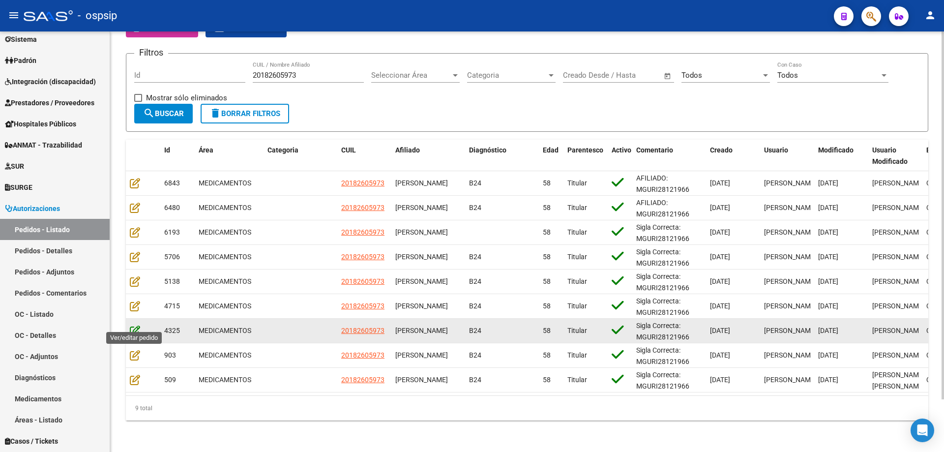
click at [135, 325] on icon at bounding box center [135, 330] width 10 height 11
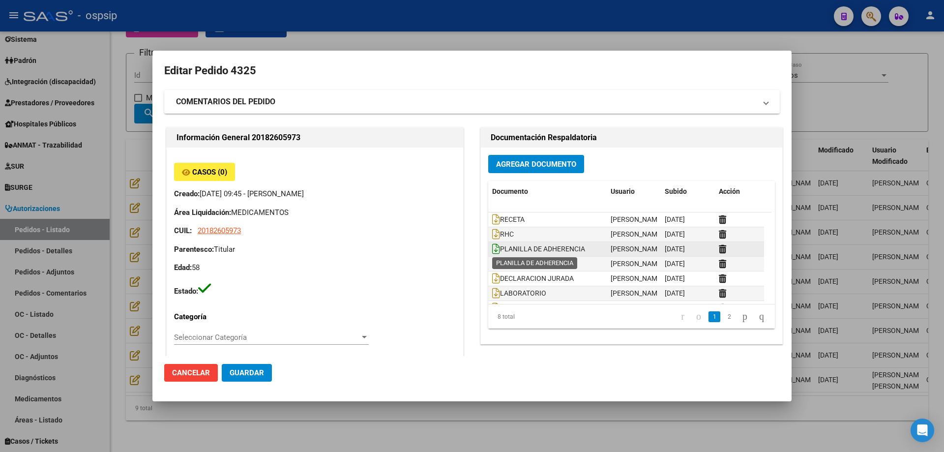
click at [492, 250] on icon at bounding box center [496, 248] width 8 height 11
click at [492, 233] on icon at bounding box center [496, 234] width 8 height 11
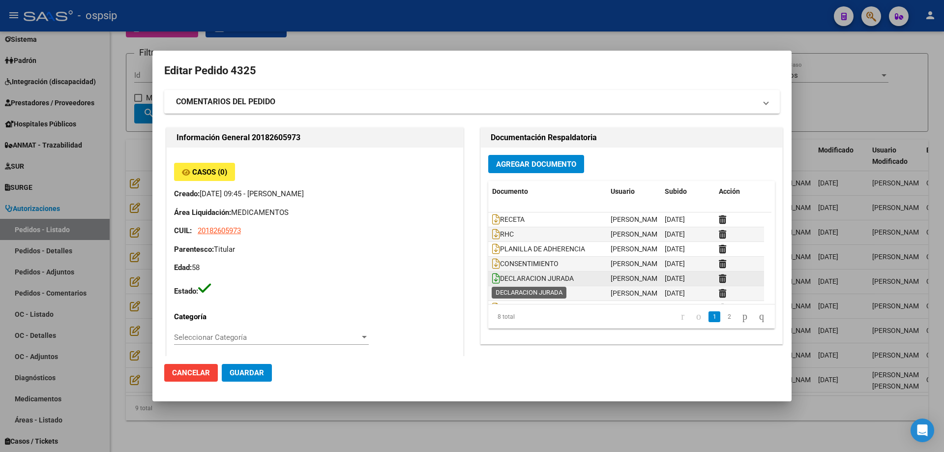
click at [492, 281] on icon at bounding box center [496, 278] width 8 height 11
click at [488, 276] on datatable-body-cell "DECLARACION JURADA" at bounding box center [547, 278] width 118 height 14
click at [492, 276] on icon at bounding box center [496, 278] width 8 height 11
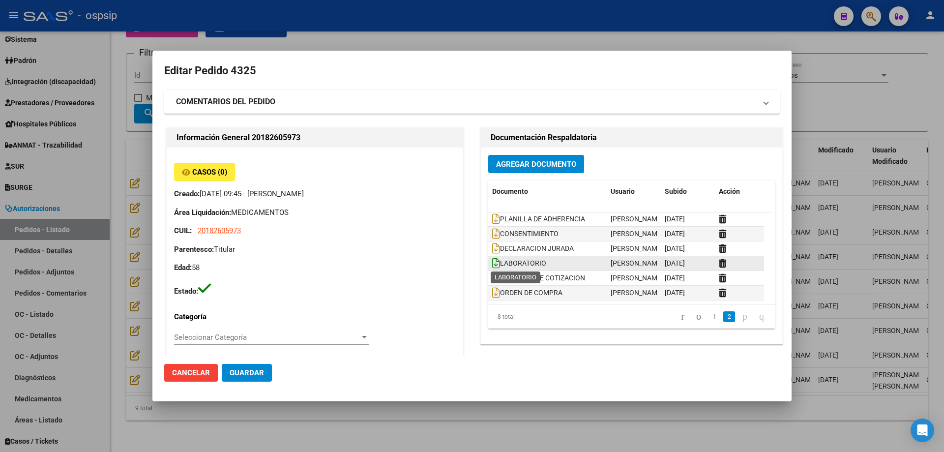
click at [492, 265] on icon at bounding box center [496, 263] width 8 height 11
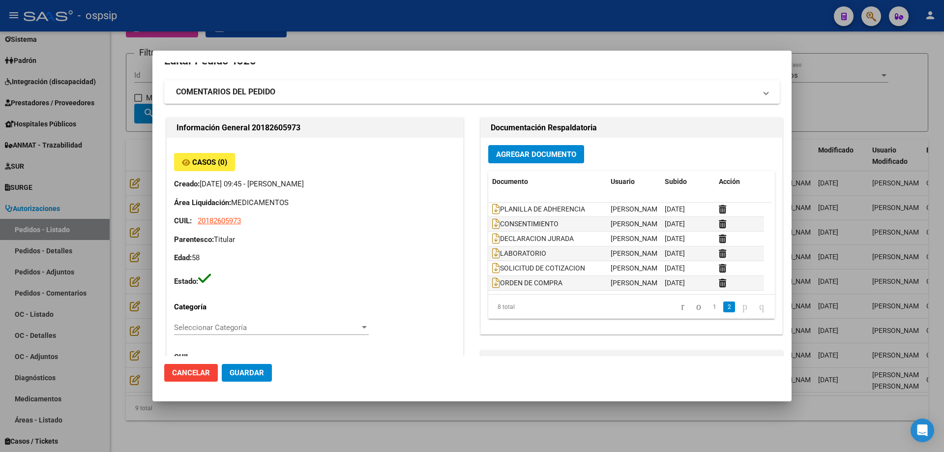
scroll to position [0, 0]
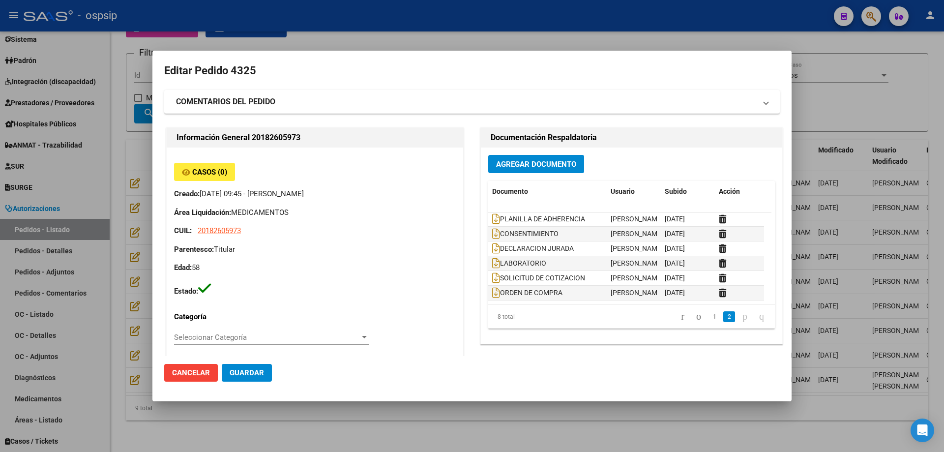
click at [116, 211] on div at bounding box center [472, 226] width 944 height 452
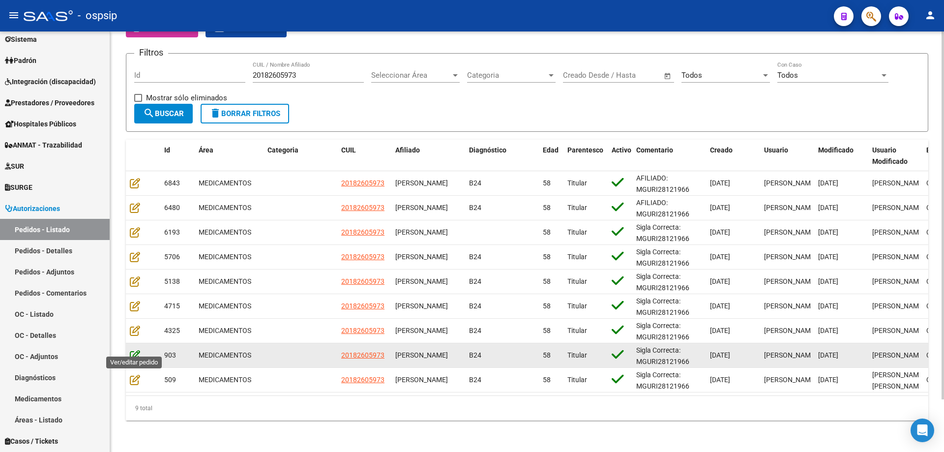
click at [135, 351] on icon at bounding box center [135, 354] width 10 height 11
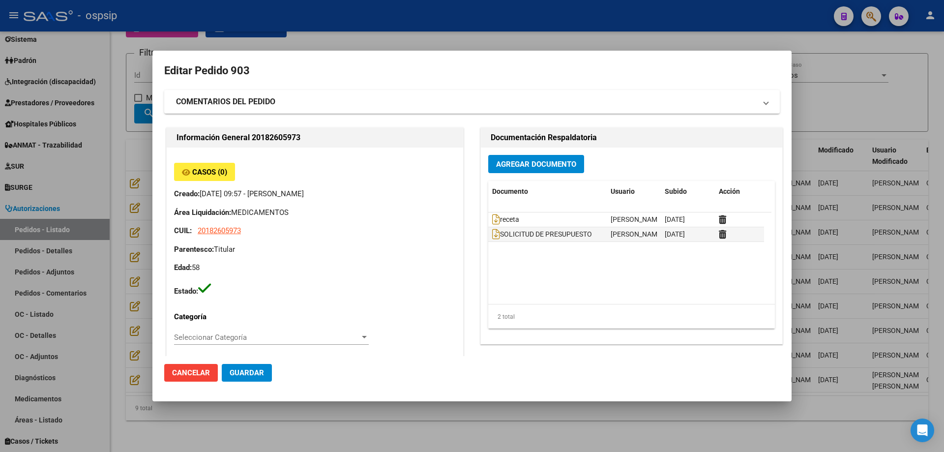
click at [134, 371] on div at bounding box center [472, 226] width 944 height 452
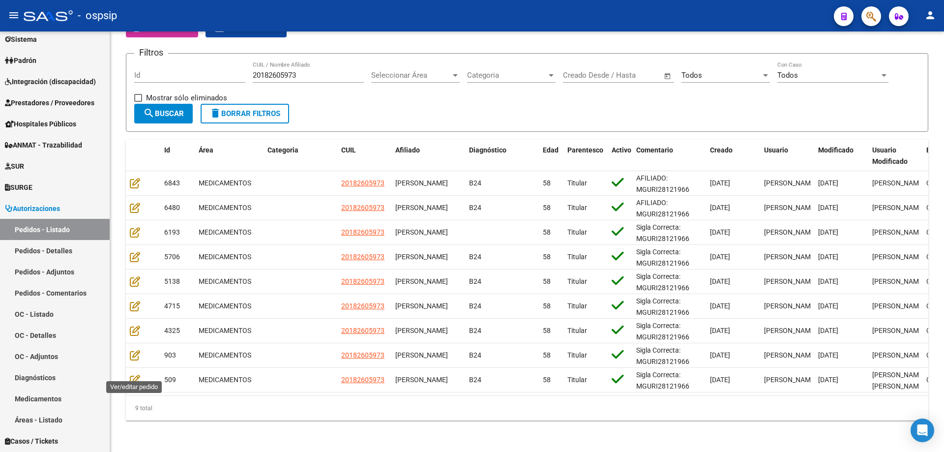
click at [134, 374] on icon at bounding box center [135, 379] width 10 height 11
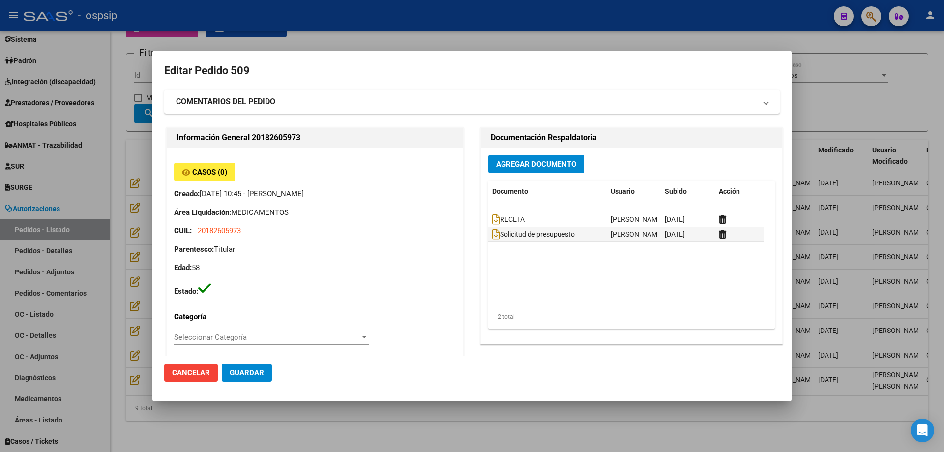
click at [144, 434] on div at bounding box center [472, 226] width 944 height 452
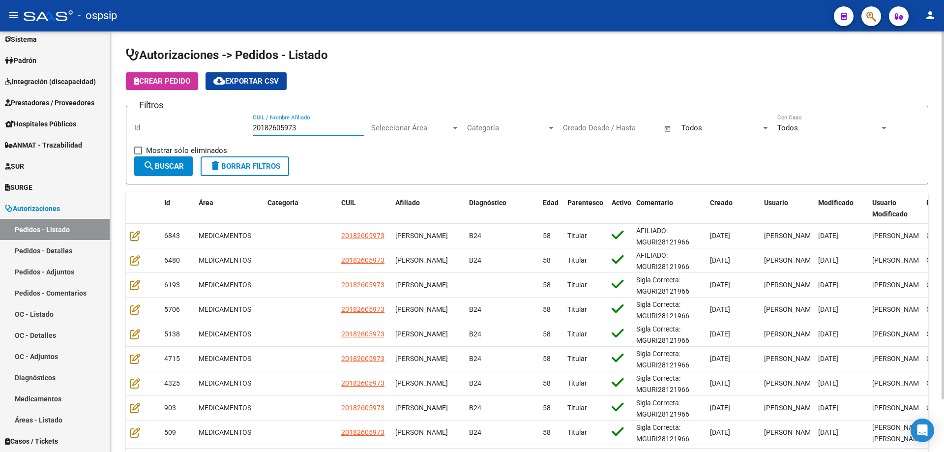
drag, startPoint x: 308, startPoint y: 129, endPoint x: 203, endPoint y: 123, distance: 105.4
click at [203, 123] on div "Filtros Id 20182605973 CUIL / Nombre Afiliado Seleccionar Área Seleccionar Área…" at bounding box center [526, 135] width 785 height 42
click at [383, 160] on form "Filtros Id CUIL / Nombre Afiliado Seleccionar Área Seleccionar Área Categoria C…" at bounding box center [527, 145] width 802 height 79
click at [317, 126] on input "CUIL / Nombre Afiliado" at bounding box center [308, 127] width 111 height 9
click at [296, 125] on input "CUIL / Nombre Afiliado" at bounding box center [308, 127] width 111 height 9
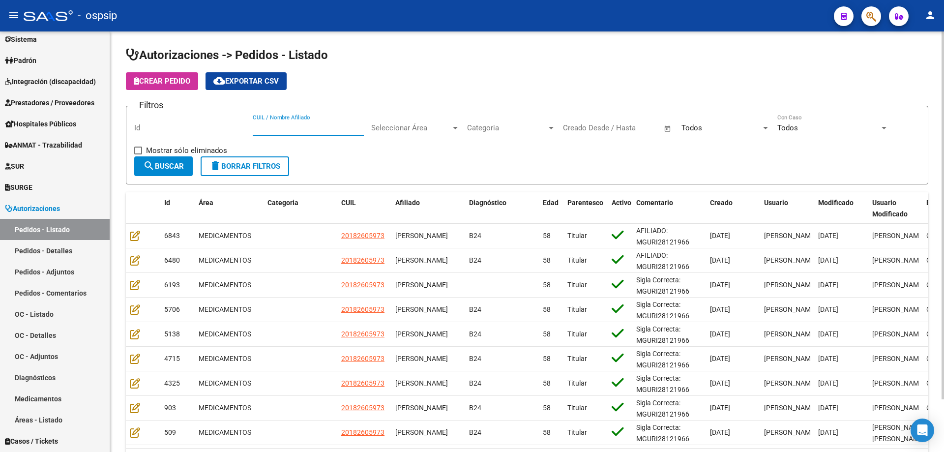
paste input "23293536384"
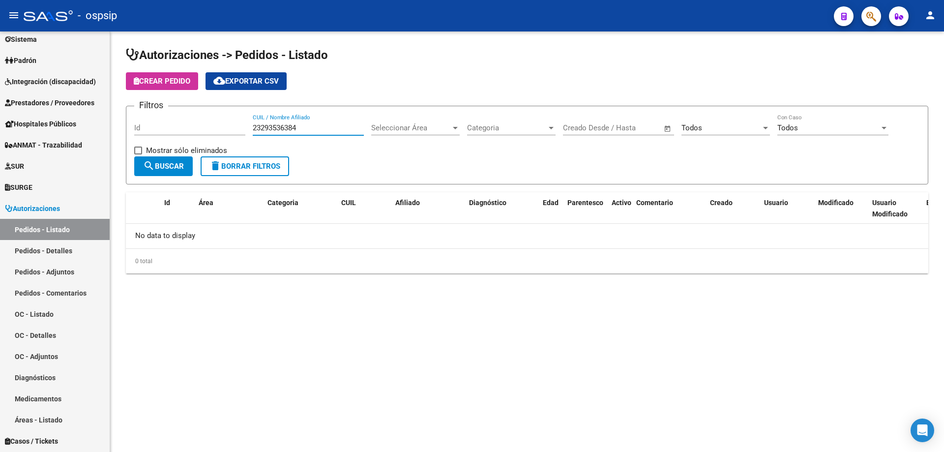
type input "23293536384"
click at [880, 16] on button "button" at bounding box center [871, 16] width 20 height 20
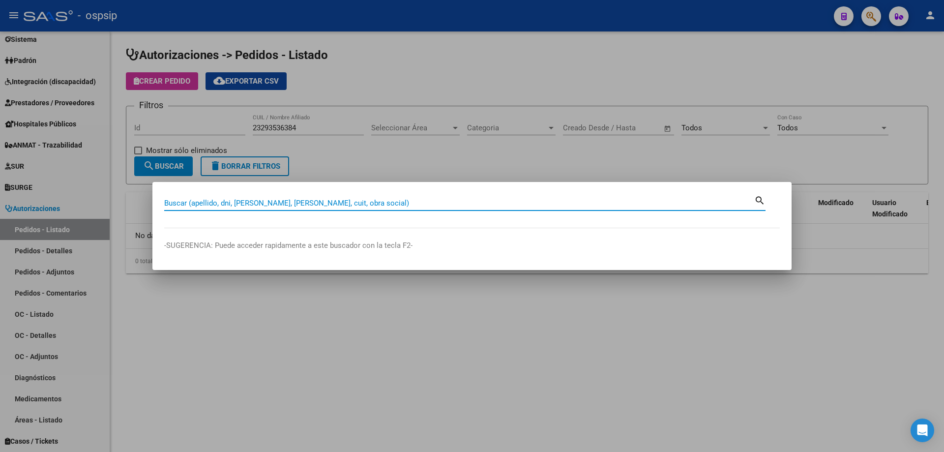
click at [306, 205] on input "Buscar (apellido, dni, [PERSON_NAME], [PERSON_NAME], cuit, obra social)" at bounding box center [459, 203] width 590 height 9
paste input "23293536384"
type input "23293536384"
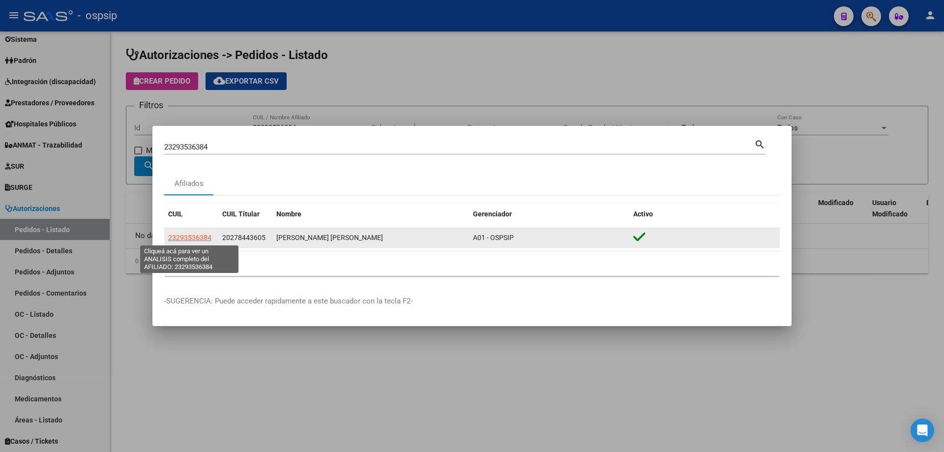
click at [204, 239] on span "23293536384" at bounding box center [189, 237] width 43 height 8
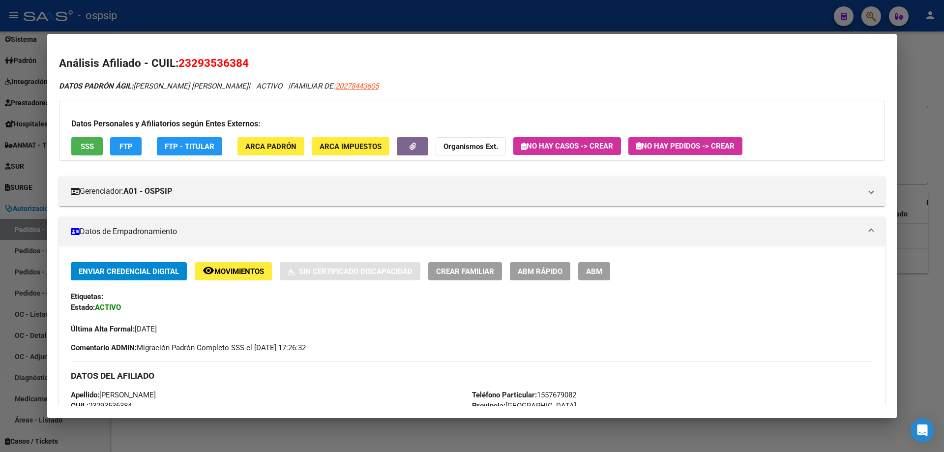
click at [233, 8] on div at bounding box center [472, 226] width 944 height 452
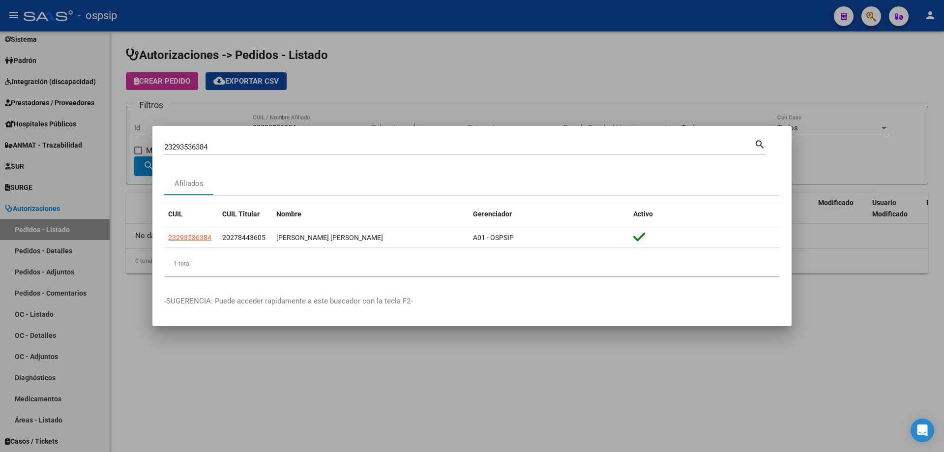
click at [296, 397] on div at bounding box center [472, 226] width 944 height 452
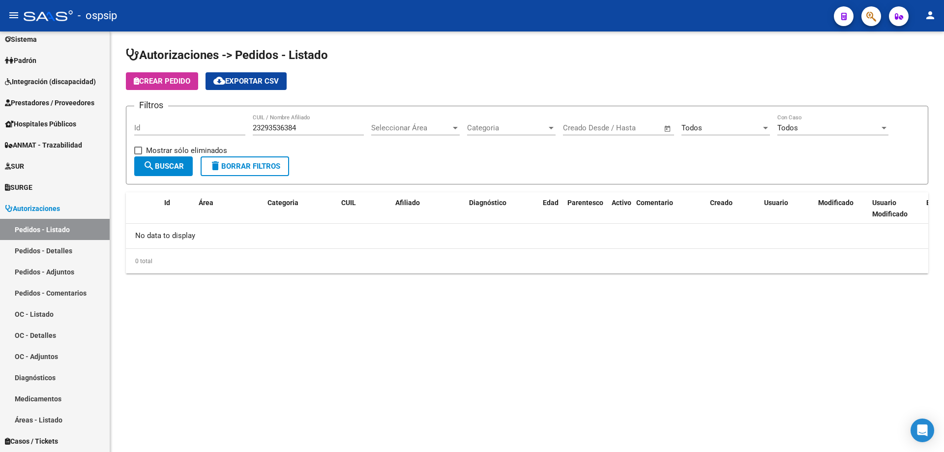
drag, startPoint x: 317, startPoint y: 123, endPoint x: 242, endPoint y: 115, distance: 74.7
click at [242, 115] on div "Filtros Id 23293536384 CUIL / Nombre Afiliado Seleccionar Área Seleccionar Área…" at bounding box center [526, 135] width 785 height 42
click at [292, 124] on input "23293536384" at bounding box center [308, 127] width 111 height 9
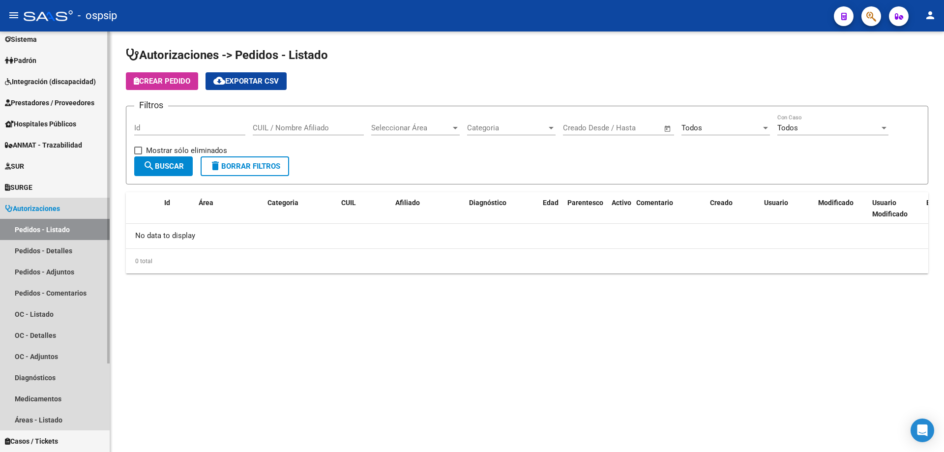
click at [48, 230] on link "Pedidos - Listado" at bounding box center [55, 229] width 110 height 21
